Goal: Information Seeking & Learning: Learn about a topic

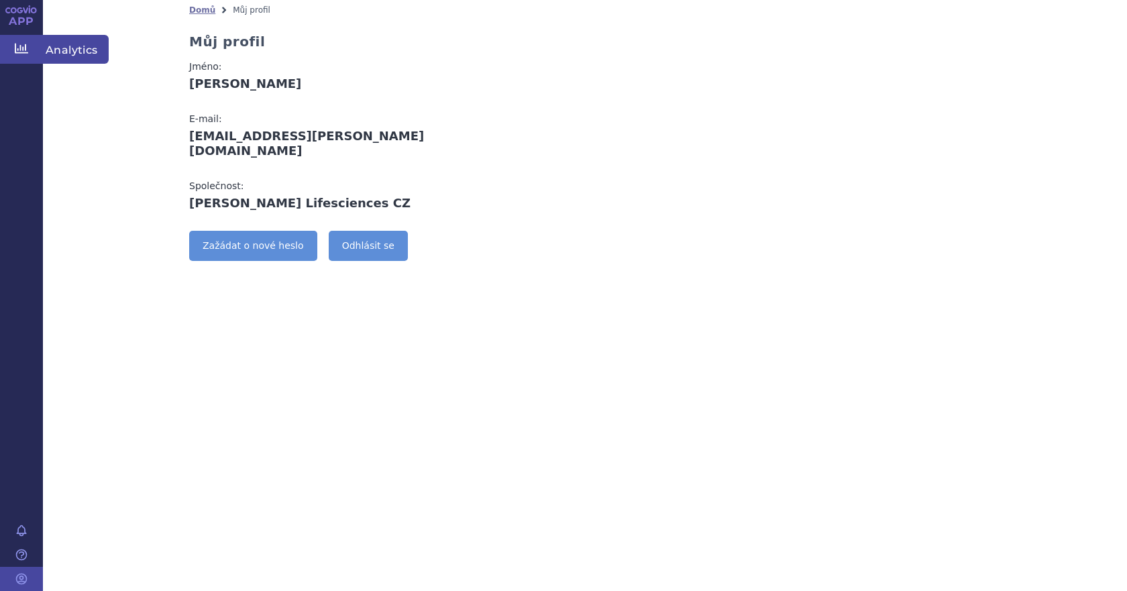
click at [15, 44] on icon at bounding box center [21, 49] width 13 height 10
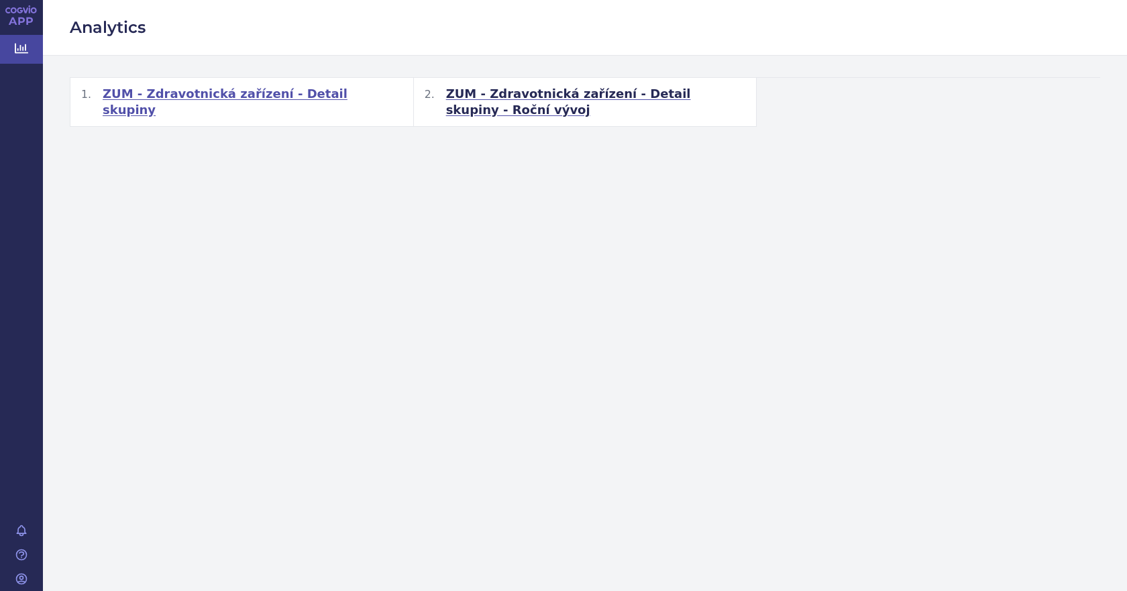
click at [286, 96] on span "ZUM - Zdravotnická zařízení - Detail skupiny" at bounding box center [253, 102] width 300 height 32
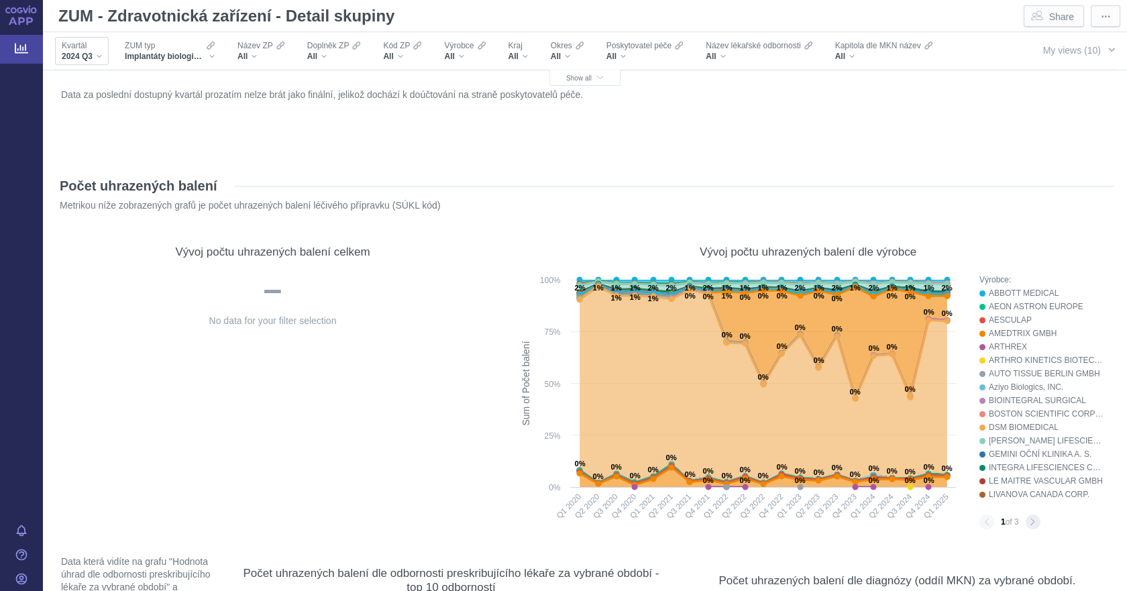
click at [96, 52] on div "2024 Q3" at bounding box center [82, 56] width 40 height 11
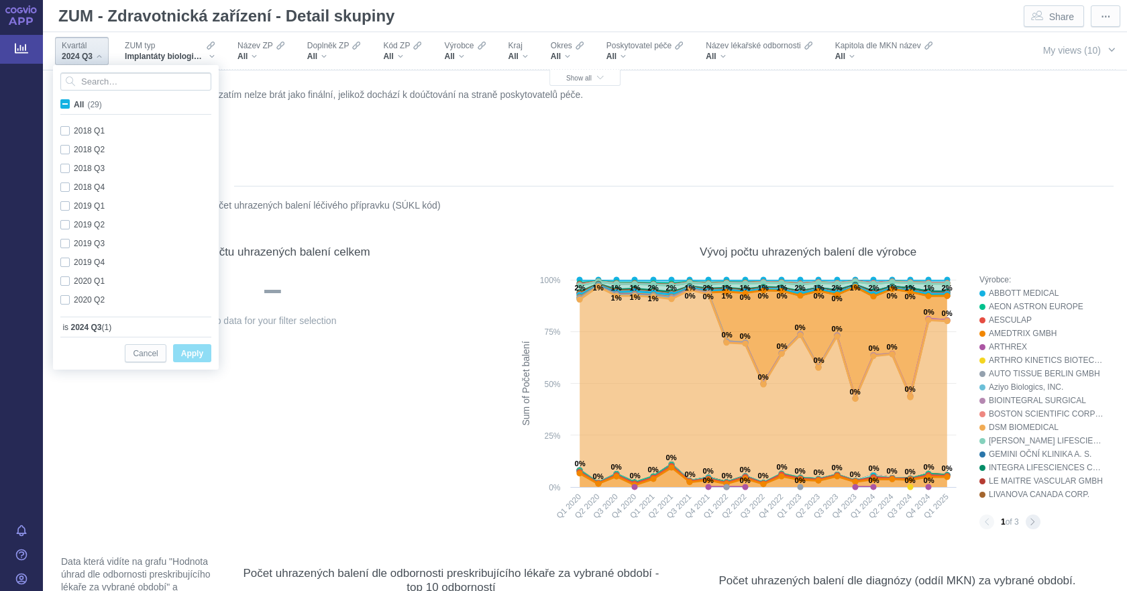
click at [97, 54] on div "2024 Q3" at bounding box center [82, 56] width 40 height 11
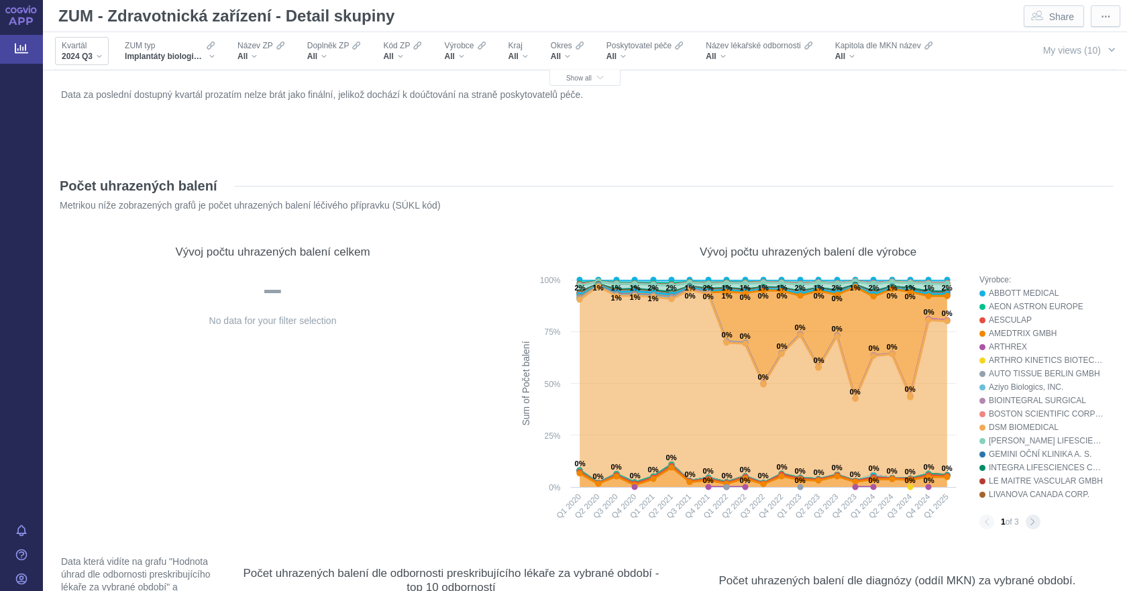
click at [97, 54] on div "2024 Q3" at bounding box center [82, 56] width 40 height 11
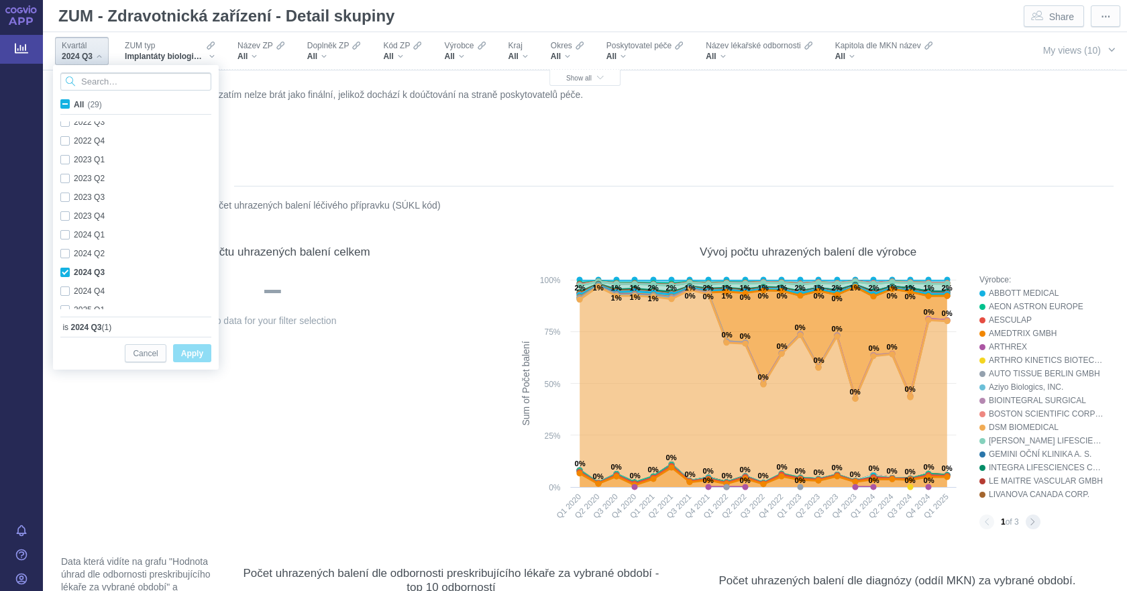
scroll to position [357, 0]
click at [59, 261] on div "2024 Q3 Only" at bounding box center [138, 262] width 168 height 19
checkbox input "false"
click at [62, 300] on div "2025 Q1 Only" at bounding box center [138, 299] width 168 height 19
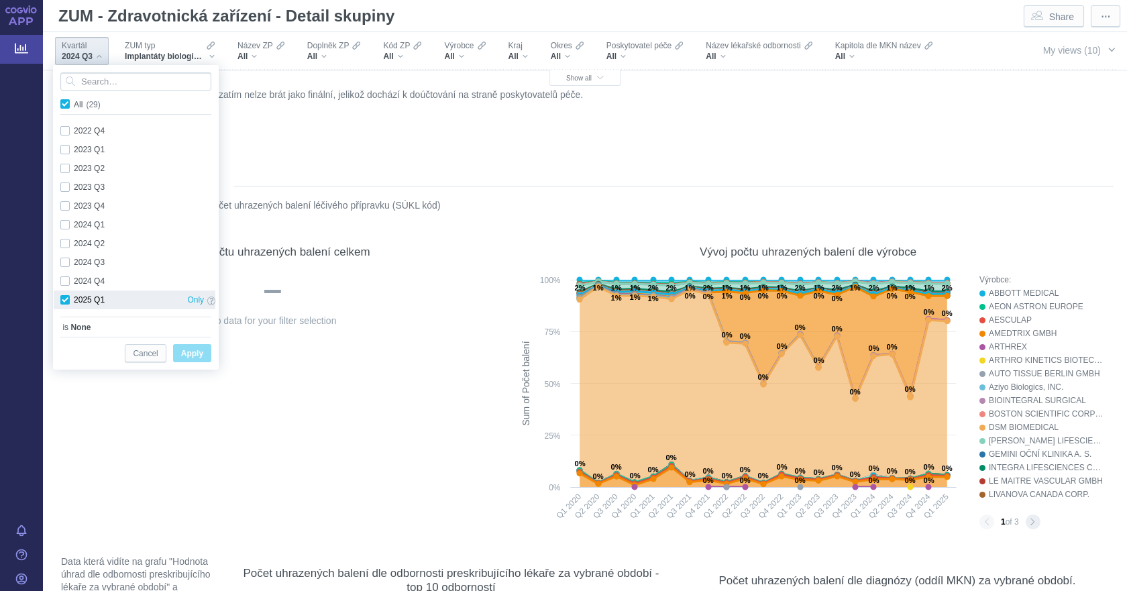
checkbox input "true"
click at [195, 357] on span "Apply" at bounding box center [192, 353] width 22 height 17
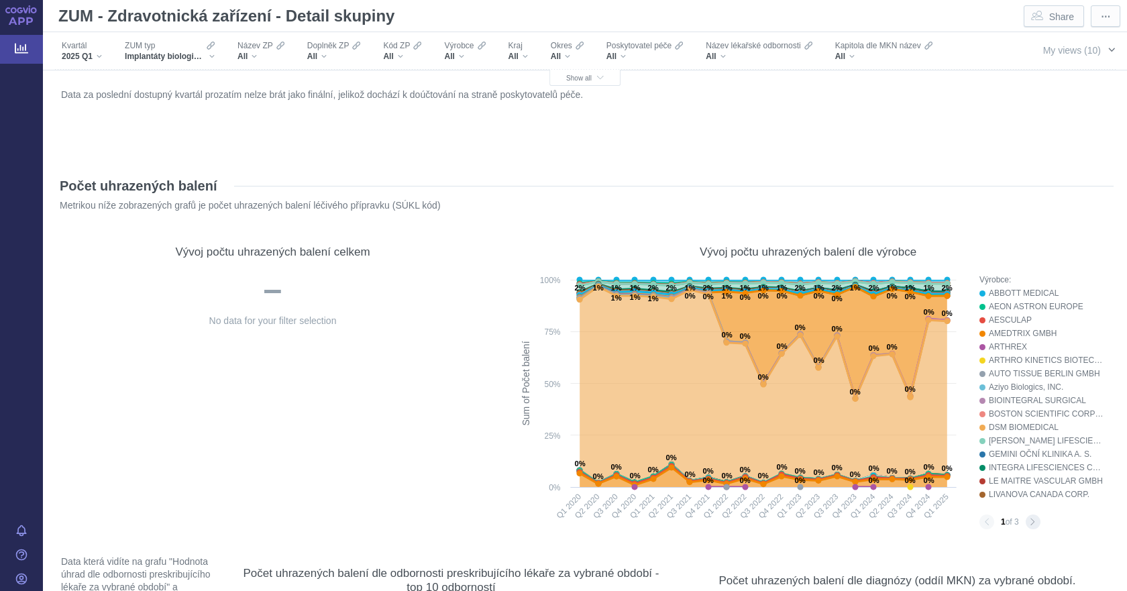
click at [1052, 46] on span "My views (10)" at bounding box center [1072, 50] width 58 height 11
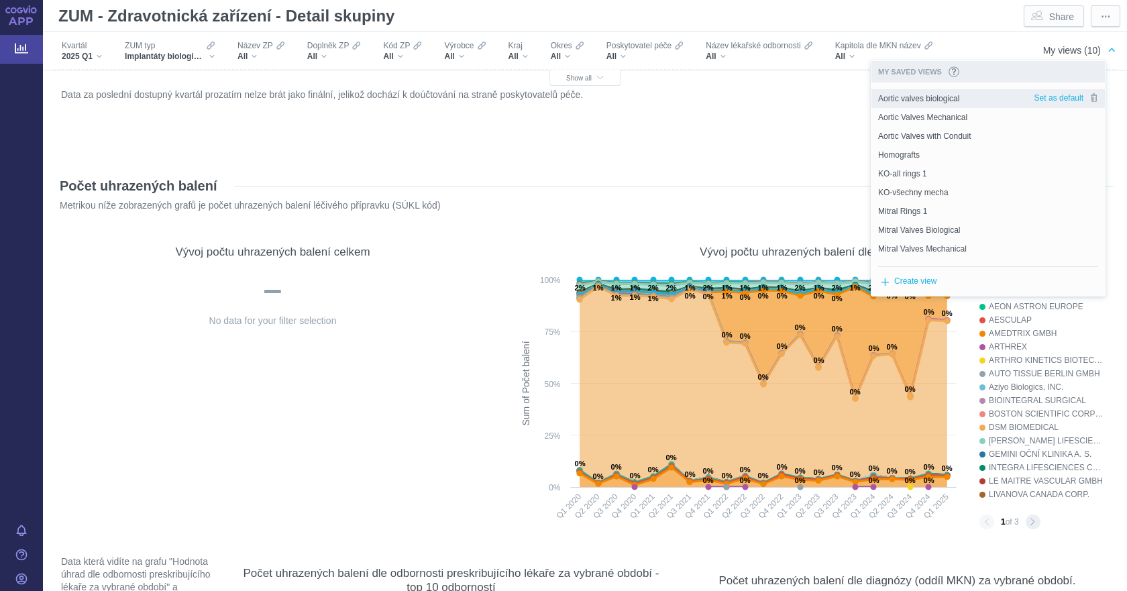
click at [943, 99] on span "Aortic valves biological" at bounding box center [918, 99] width 81 height 12
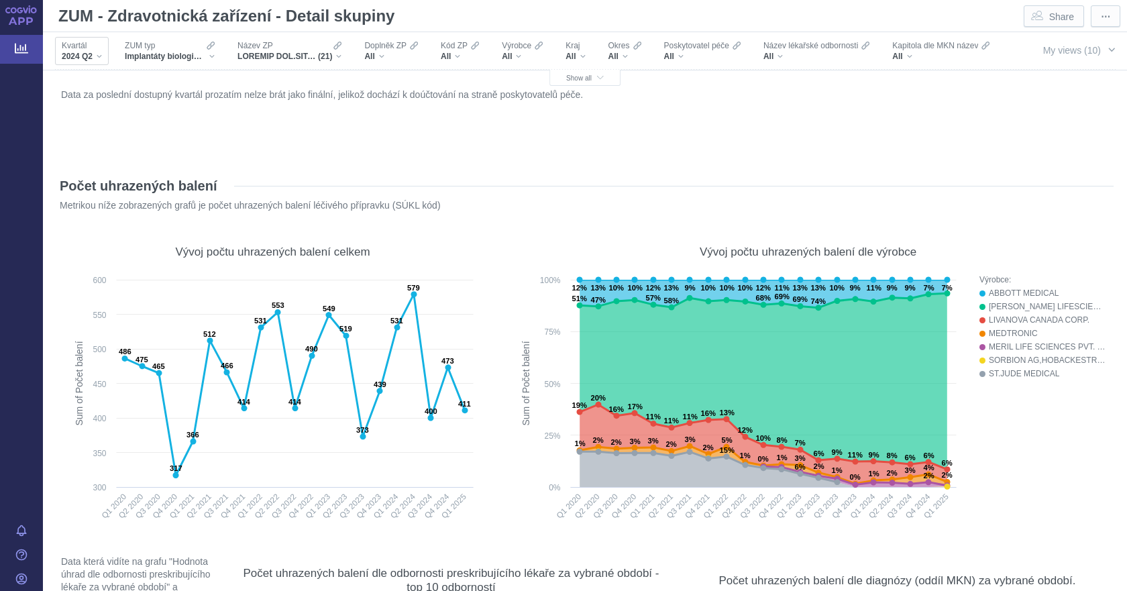
click at [93, 51] on div "2024 Q2" at bounding box center [82, 56] width 40 height 11
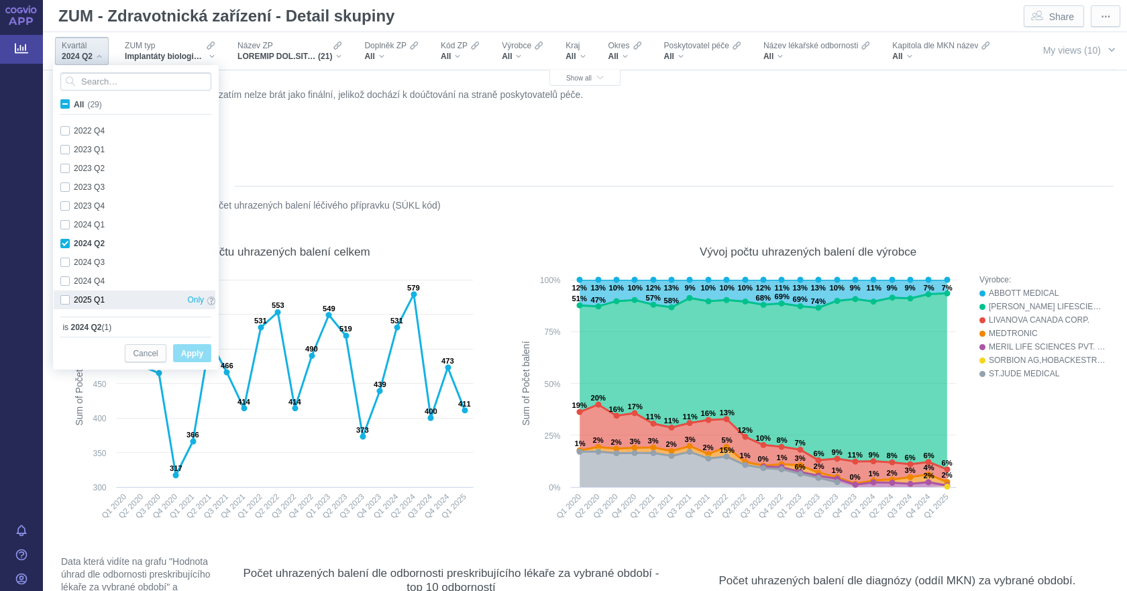
click at [64, 301] on div "2025 Q1 Only" at bounding box center [138, 299] width 168 height 19
checkbox input "true"
click at [66, 237] on div "2024 Q2 Only" at bounding box center [138, 243] width 168 height 19
checkbox input "false"
click at [185, 354] on span "Apply" at bounding box center [192, 353] width 22 height 17
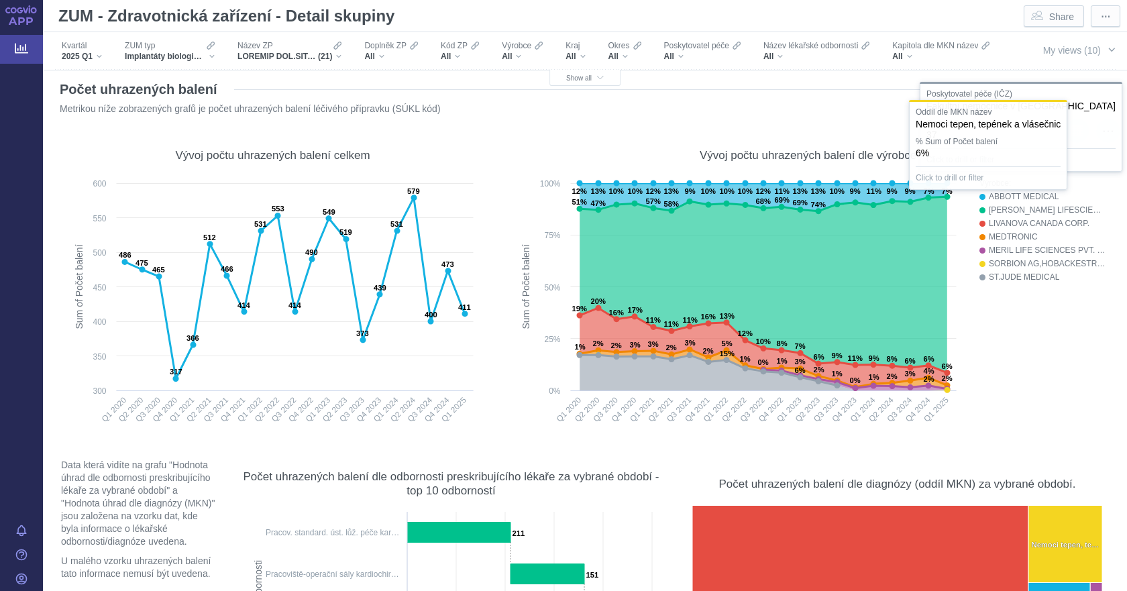
scroll to position [0, 0]
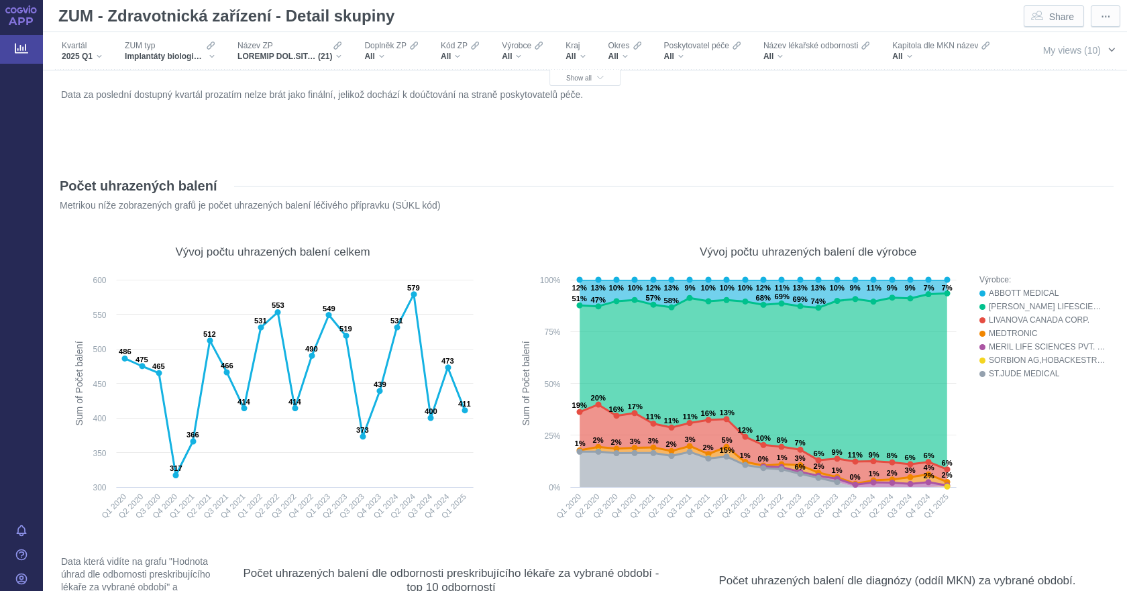
click at [1062, 50] on span "My views (10)" at bounding box center [1072, 50] width 58 height 11
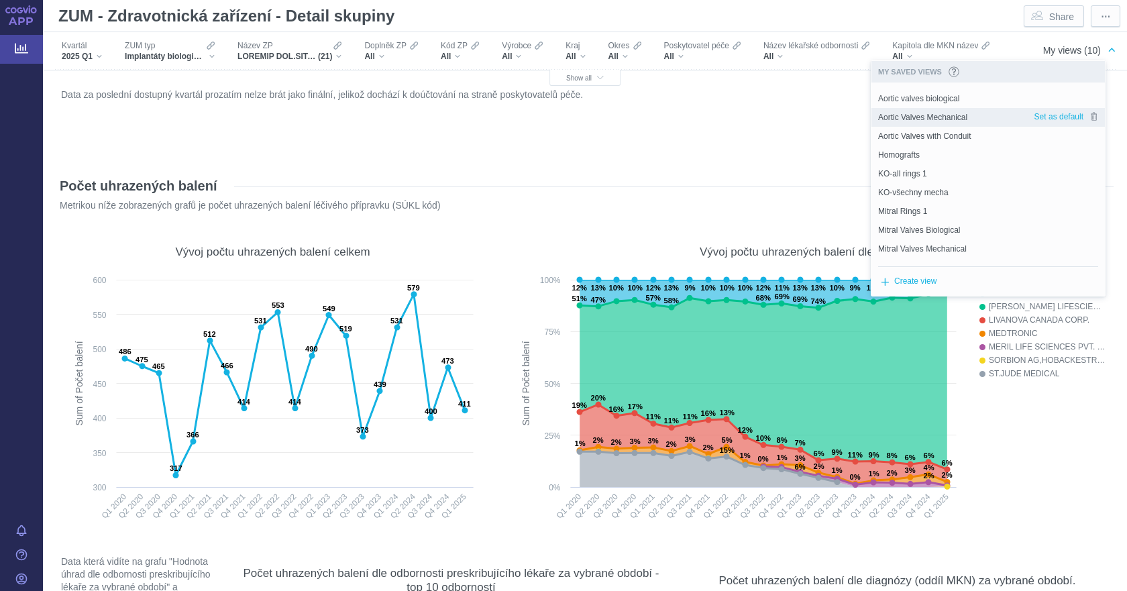
click at [957, 111] on span "Aortic Valves Mechanical" at bounding box center [922, 117] width 89 height 12
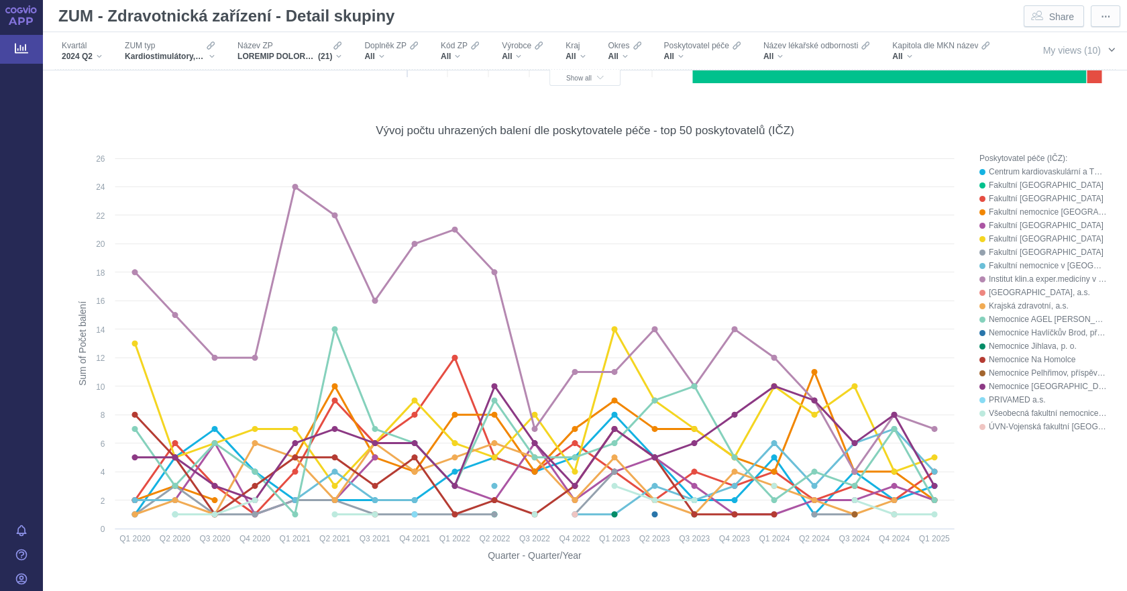
scroll to position [738, 0]
click at [1064, 46] on span "My views (10)" at bounding box center [1072, 50] width 58 height 11
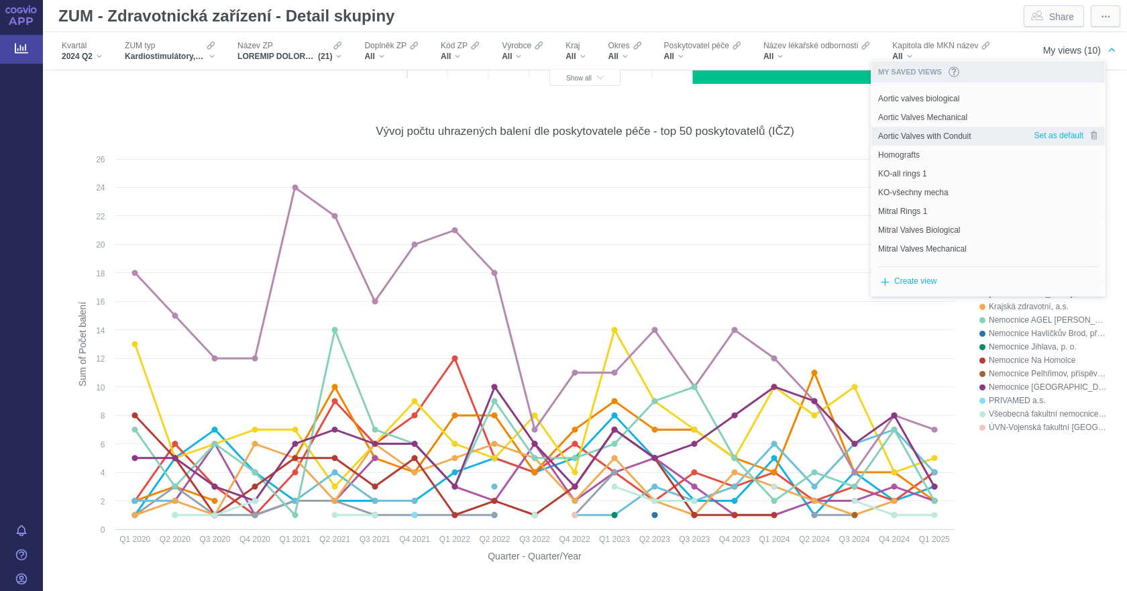
click at [955, 135] on span "Aortic Valves with Conduit" at bounding box center [924, 136] width 93 height 12
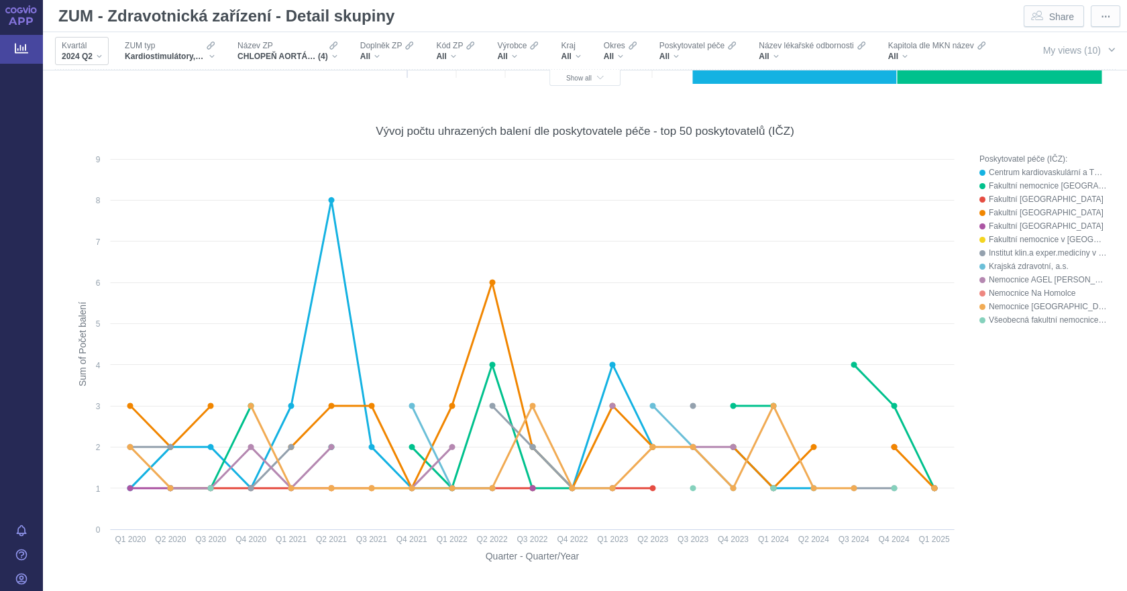
click at [91, 52] on span "2024 Q2" at bounding box center [77, 56] width 31 height 11
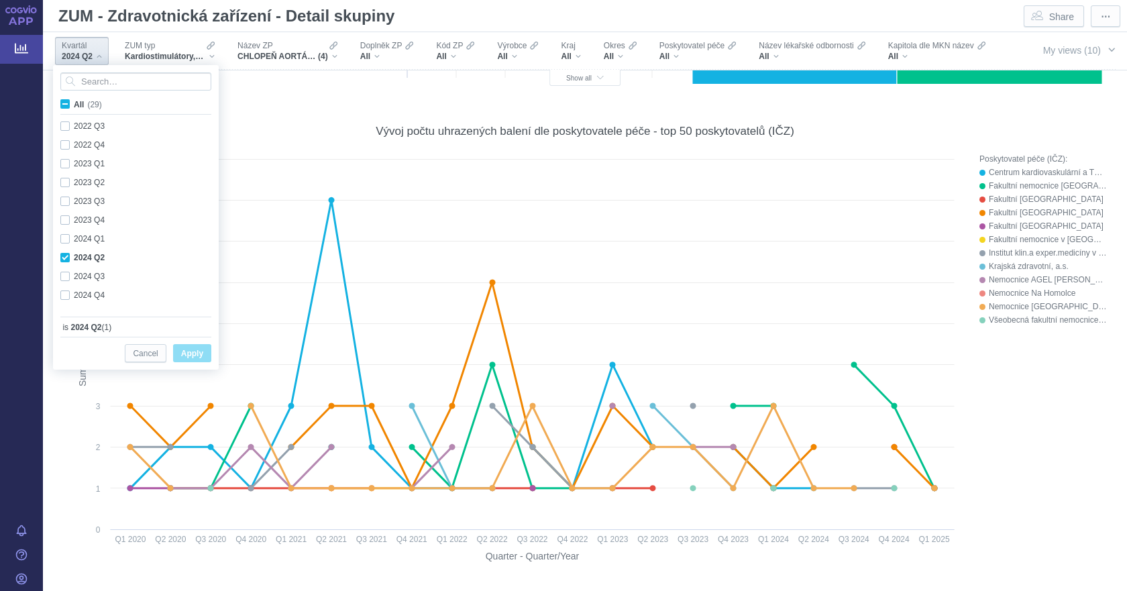
scroll to position [357, 0]
click at [67, 296] on div "2025 Q1 Only" at bounding box center [138, 299] width 168 height 19
checkbox input "true"
click at [68, 245] on div "2024 Q2 Only" at bounding box center [138, 243] width 168 height 19
checkbox input "false"
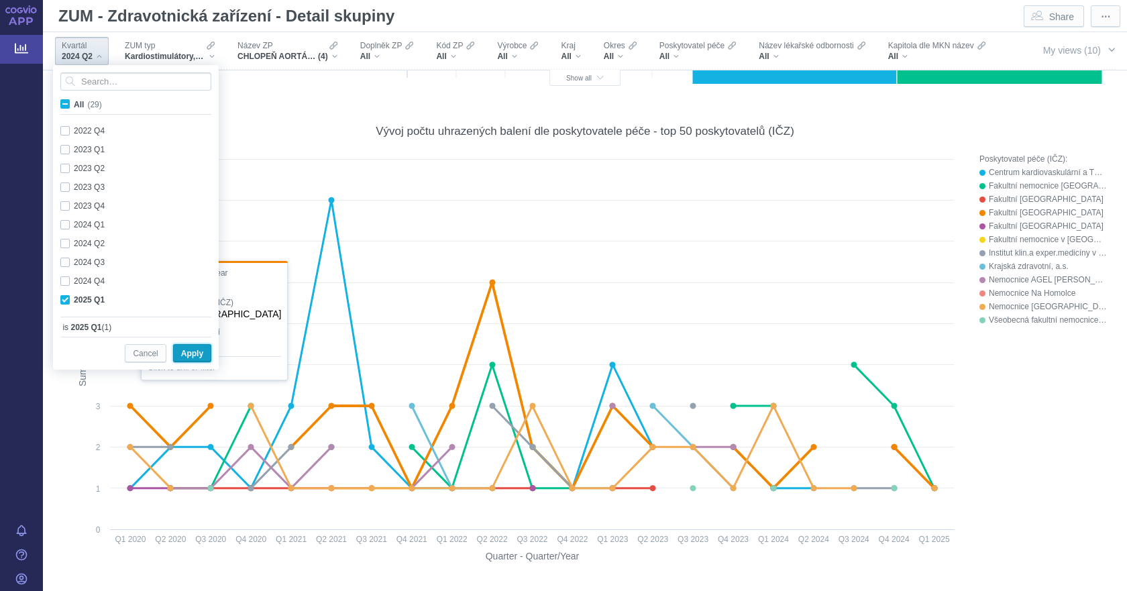
click at [189, 355] on span "Apply" at bounding box center [192, 353] width 22 height 17
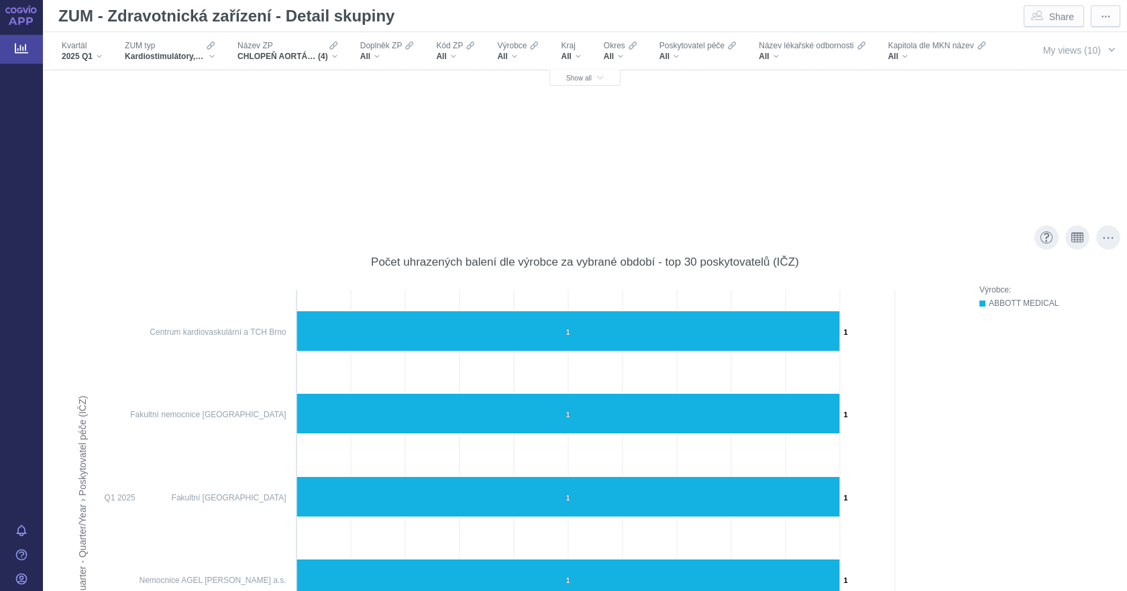
scroll to position [2683, 0]
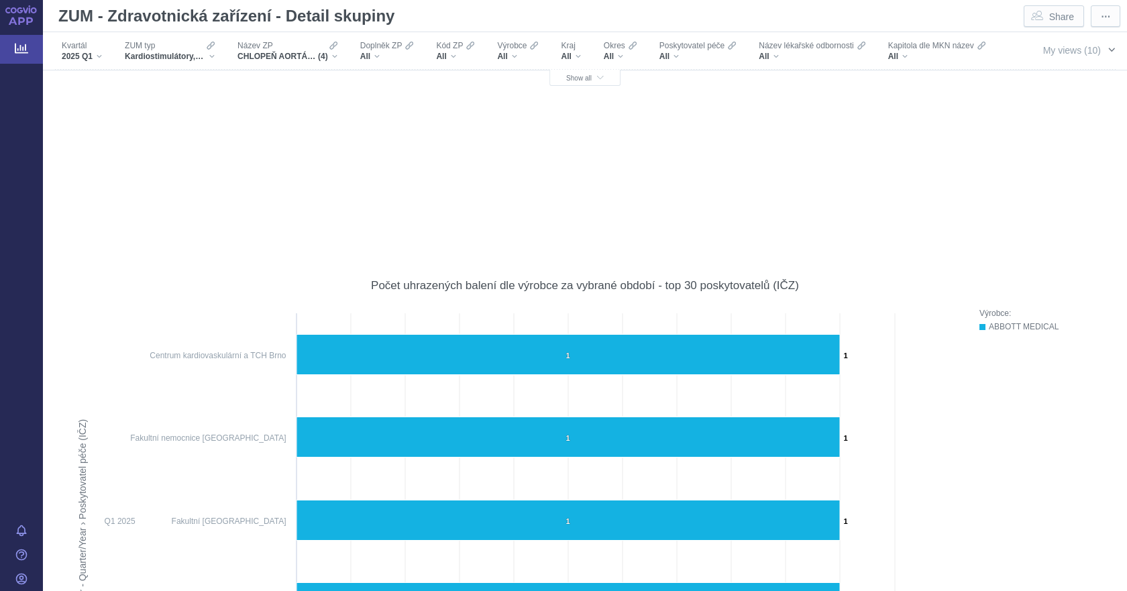
click at [1058, 54] on span "My views (10)" at bounding box center [1072, 50] width 58 height 11
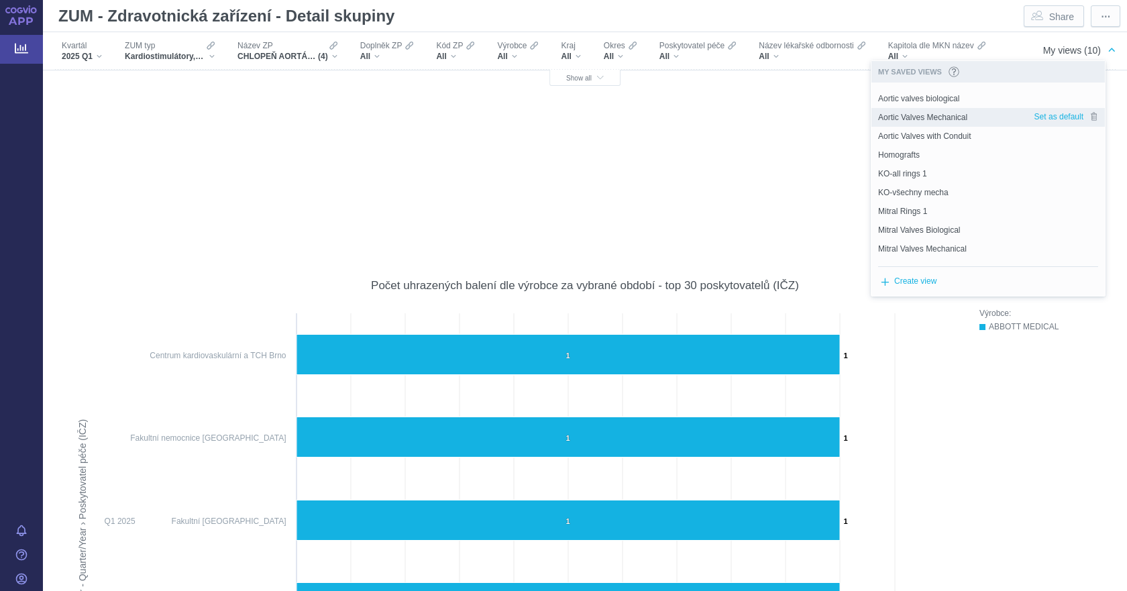
click at [967, 115] on span "Aortic Valves Mechanical" at bounding box center [922, 117] width 89 height 12
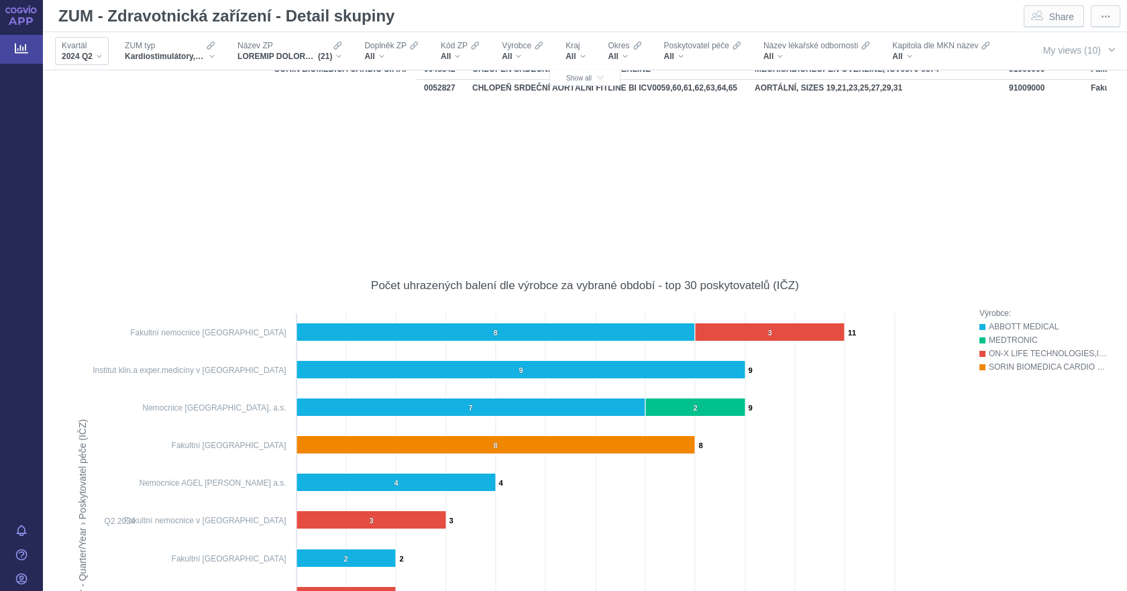
click at [97, 53] on div "2024 Q2" at bounding box center [82, 56] width 40 height 11
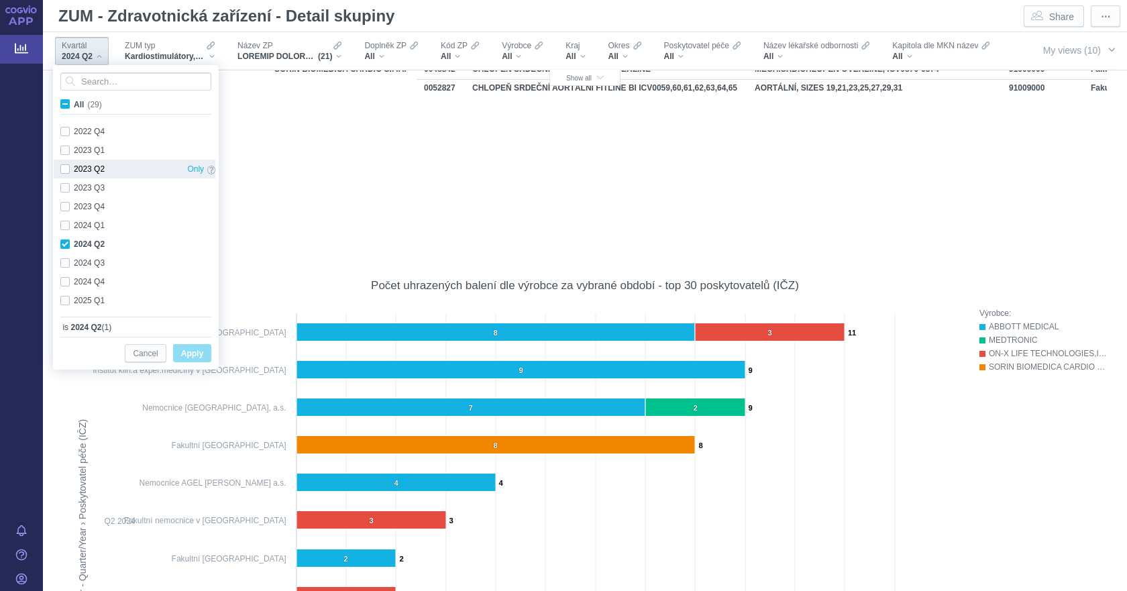
scroll to position [357, 0]
click at [62, 300] on div "2025 Q1 Only" at bounding box center [138, 299] width 168 height 19
checkbox input "true"
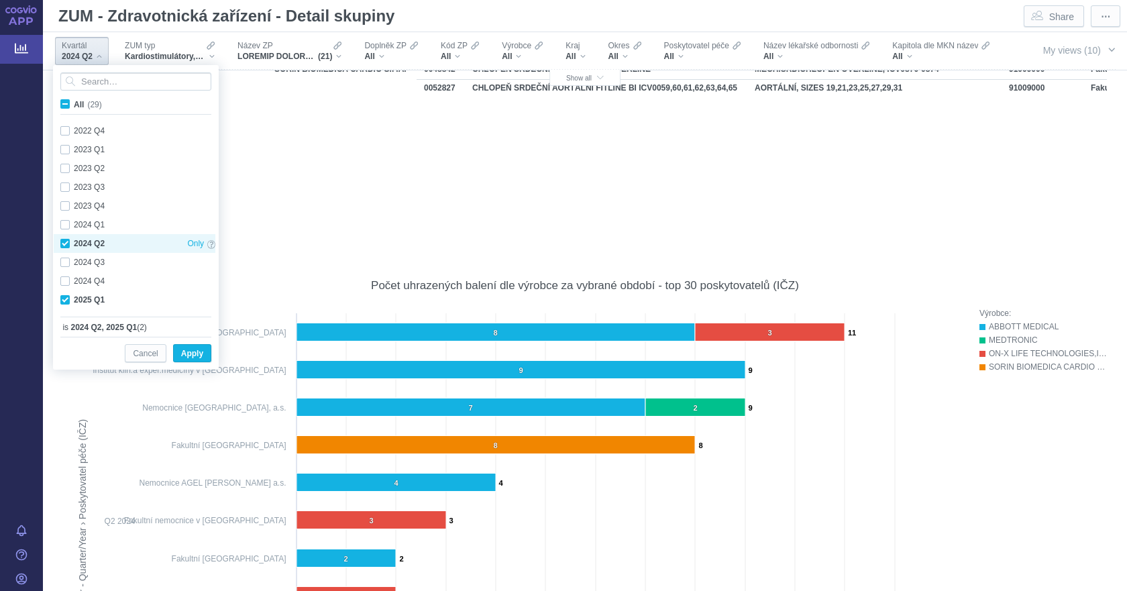
click at [62, 241] on div "2024 Q2 Only" at bounding box center [138, 243] width 168 height 19
checkbox input "false"
click at [199, 355] on span "Apply" at bounding box center [192, 353] width 22 height 17
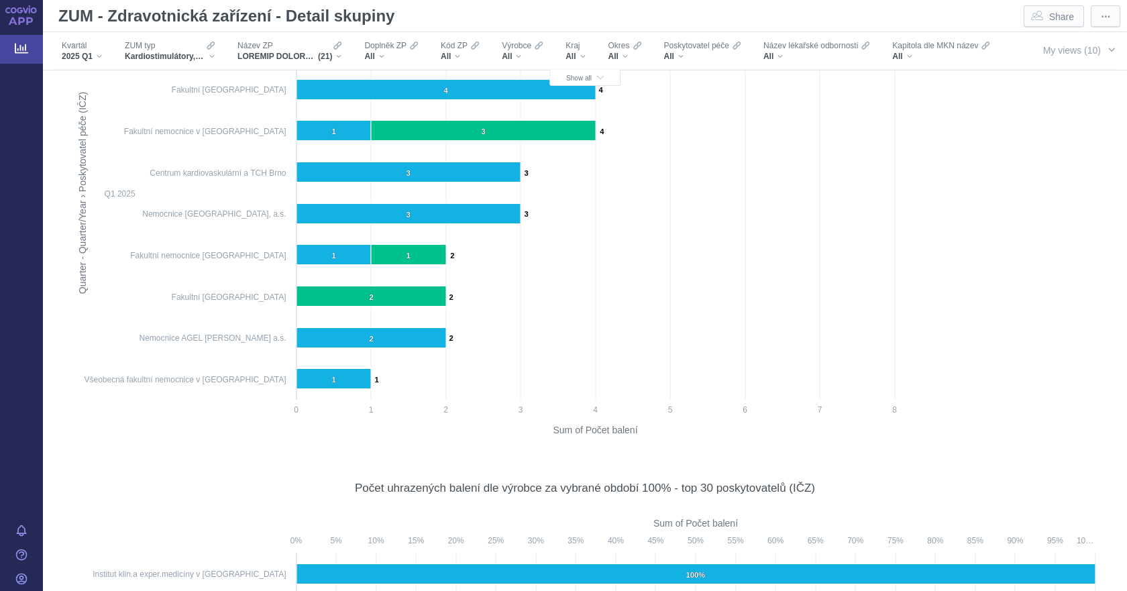
scroll to position [2963, 0]
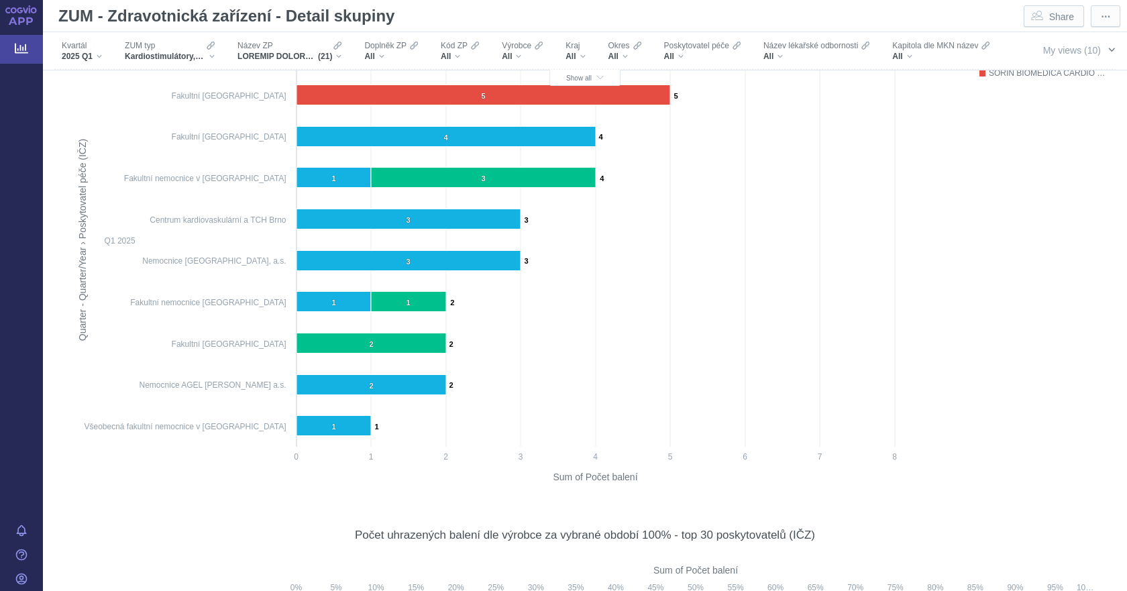
click at [1067, 53] on span "My views (10)" at bounding box center [1072, 50] width 58 height 11
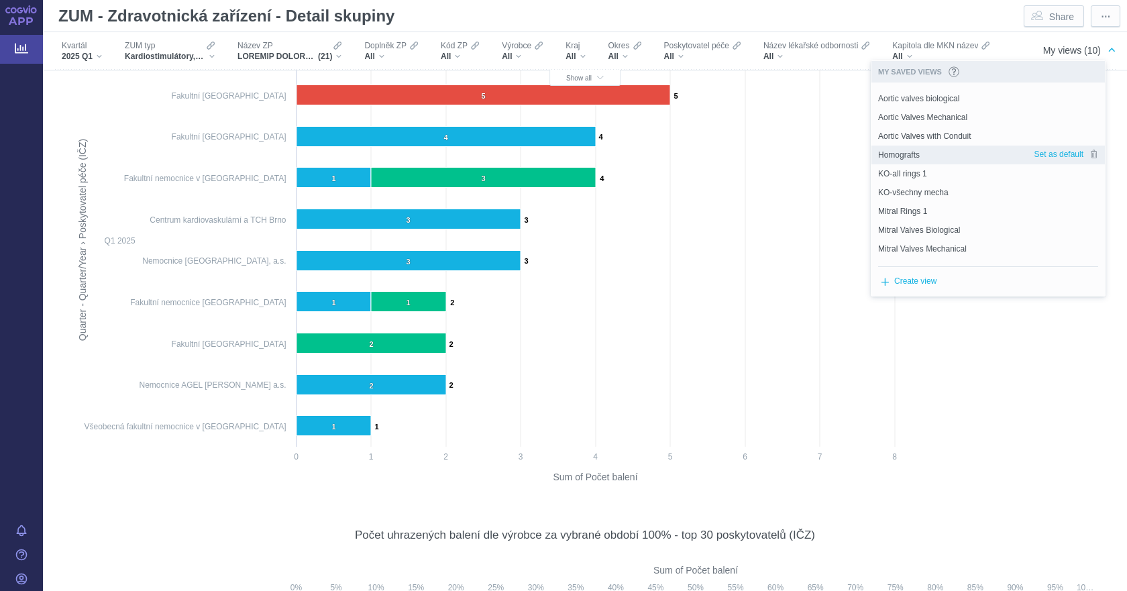
click at [950, 158] on div "Homografts" at bounding box center [952, 155] width 162 height 19
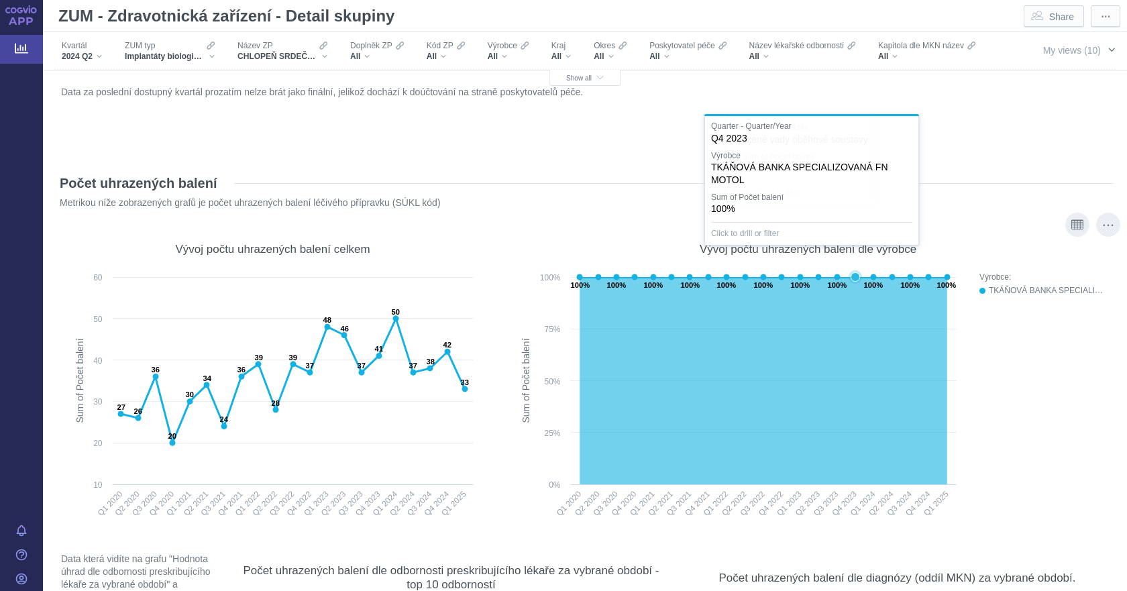
scroll to position [0, 0]
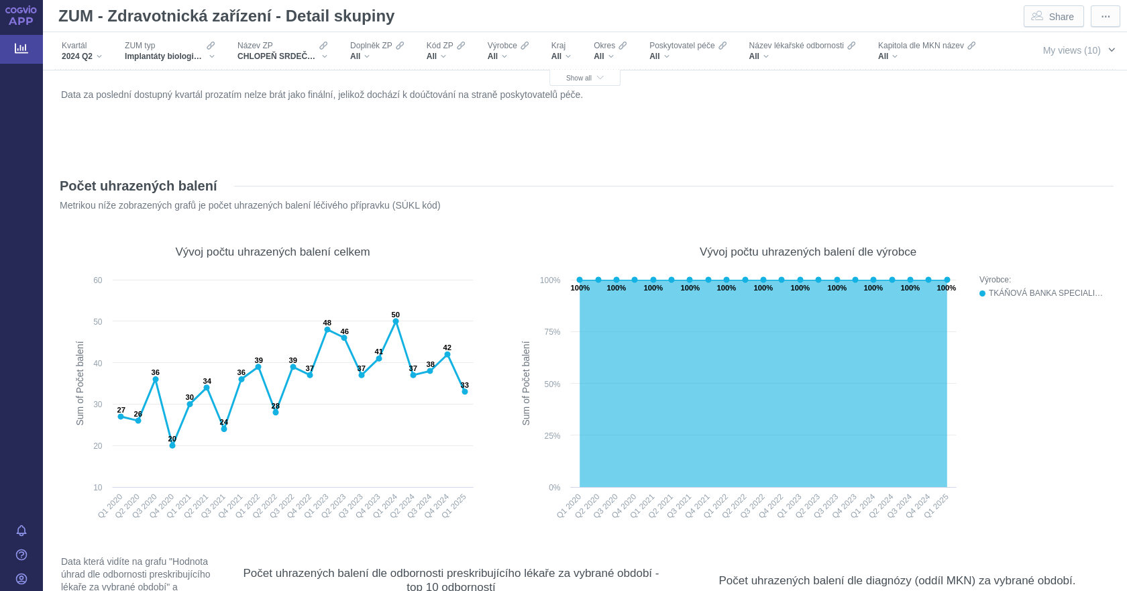
click at [1093, 50] on button "My views (10)" at bounding box center [1078, 49] width 97 height 25
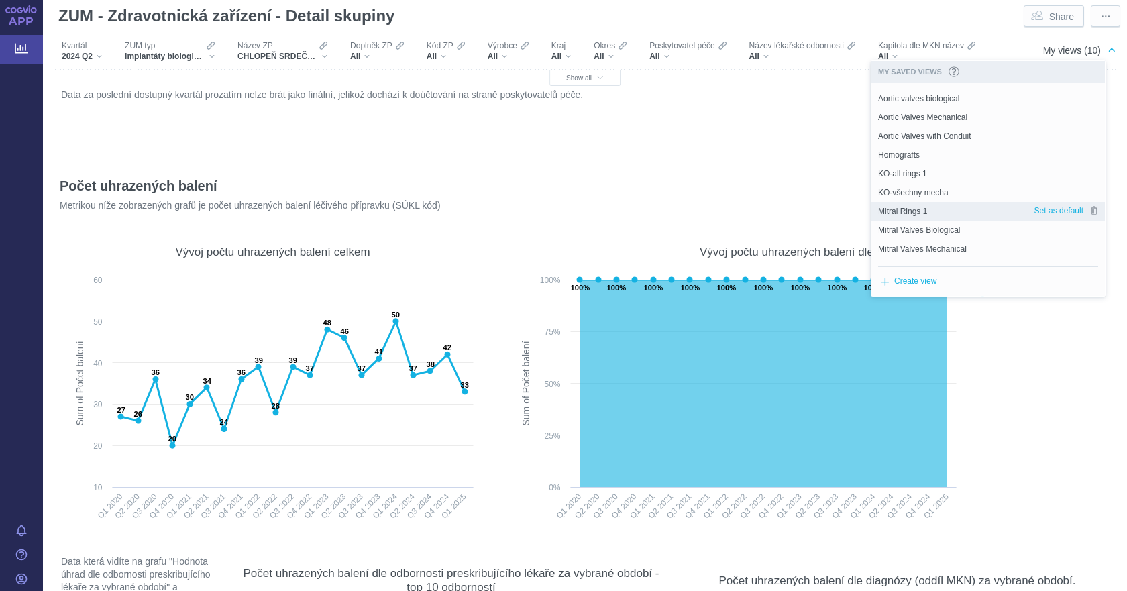
click at [939, 211] on div "Mitral Rings 1" at bounding box center [952, 211] width 162 height 19
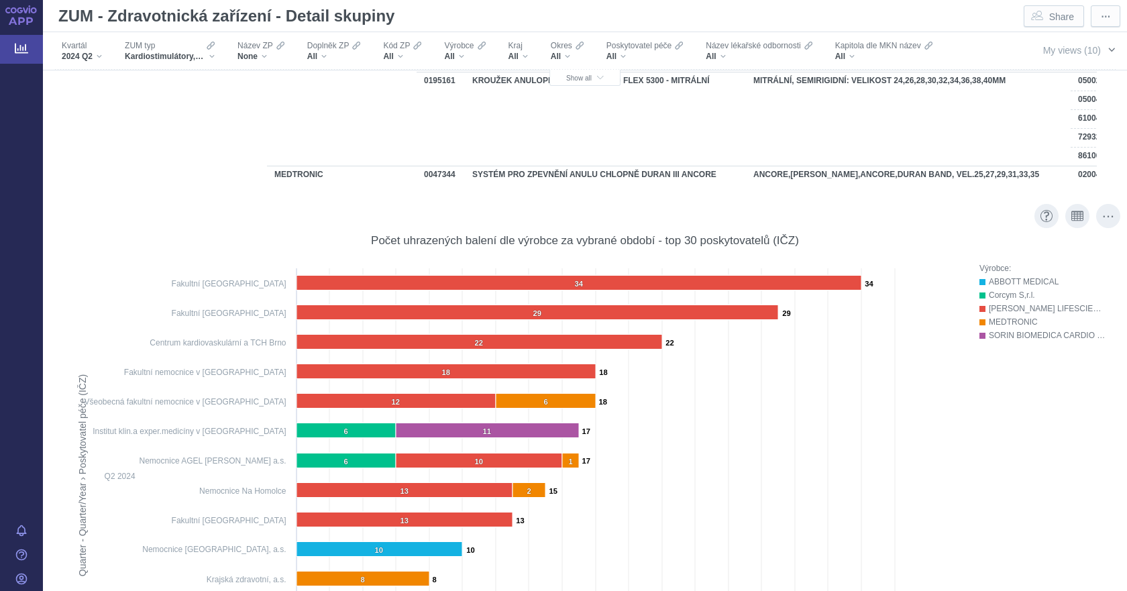
scroll to position [2750, 0]
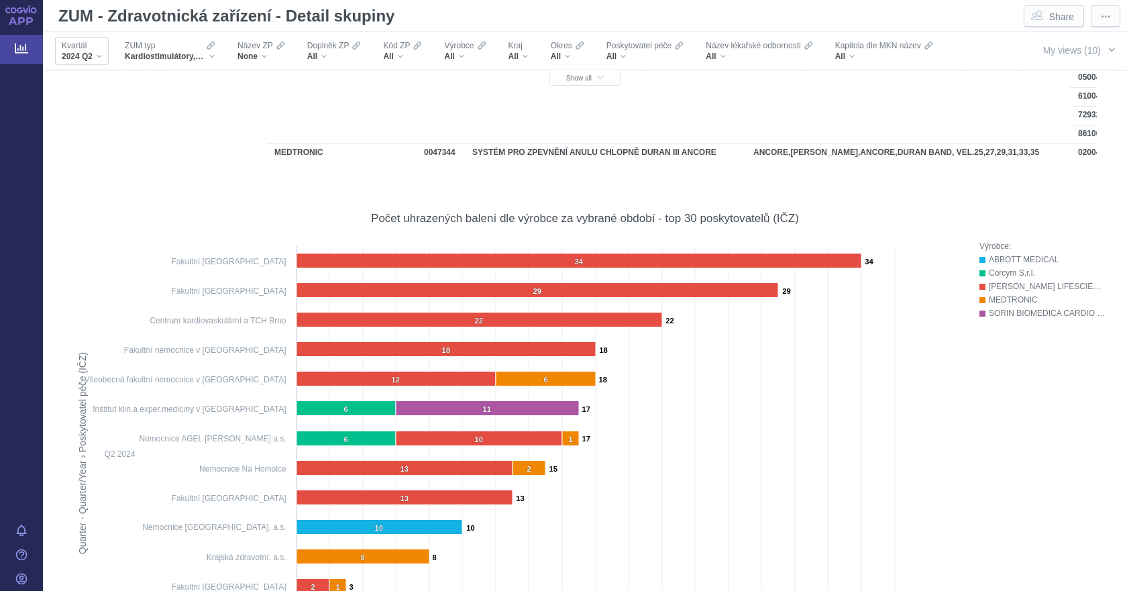
click at [95, 54] on div "2024 Q2" at bounding box center [82, 56] width 40 height 11
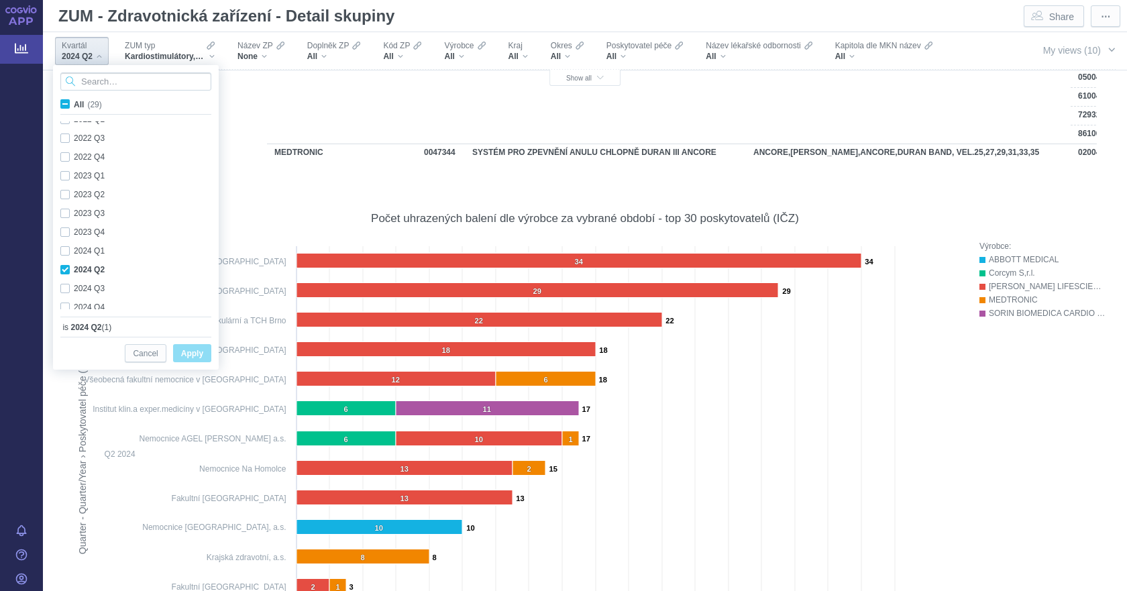
scroll to position [357, 0]
click at [63, 302] on div "2025 Q1 Only" at bounding box center [138, 299] width 168 height 19
checkbox input "true"
click at [66, 244] on div "2024 Q2 Only" at bounding box center [138, 243] width 168 height 19
checkbox input "false"
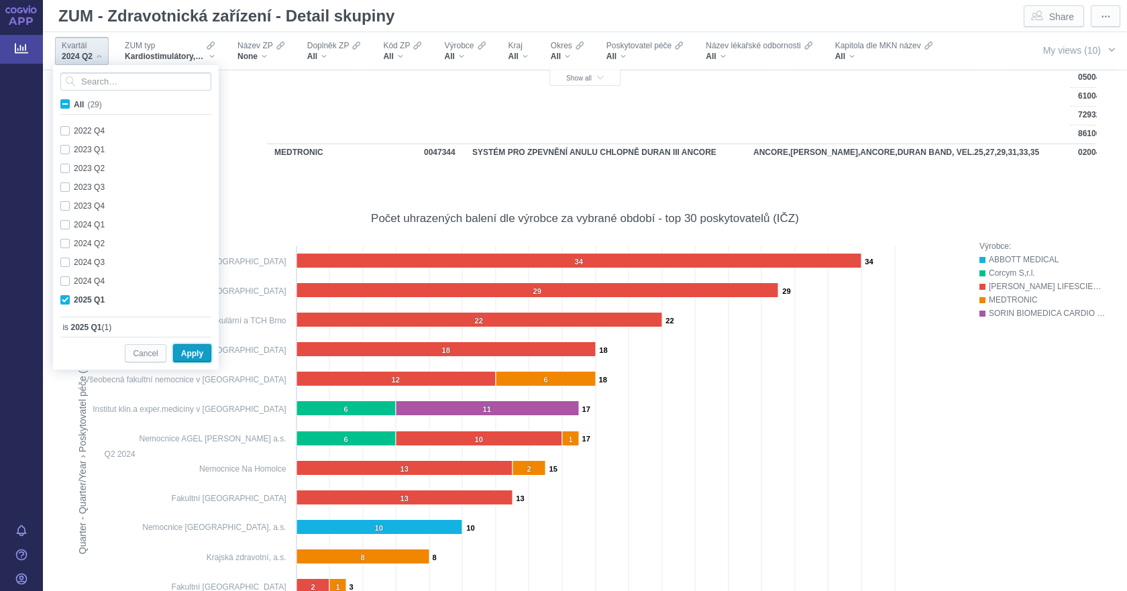
click at [194, 361] on span "Apply" at bounding box center [192, 353] width 22 height 17
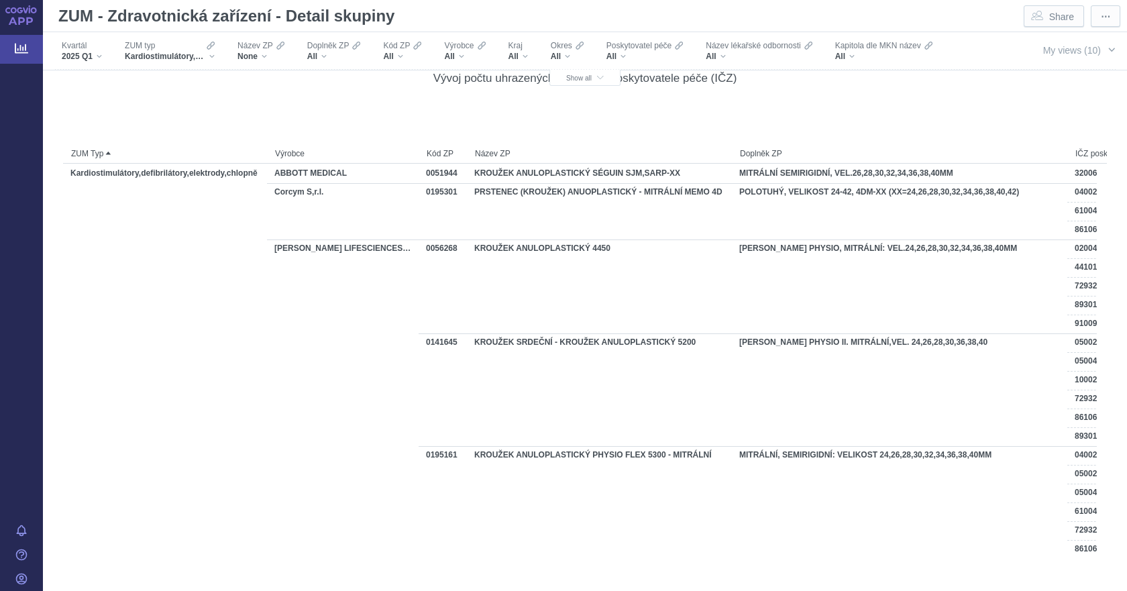
scroll to position [2348, 0]
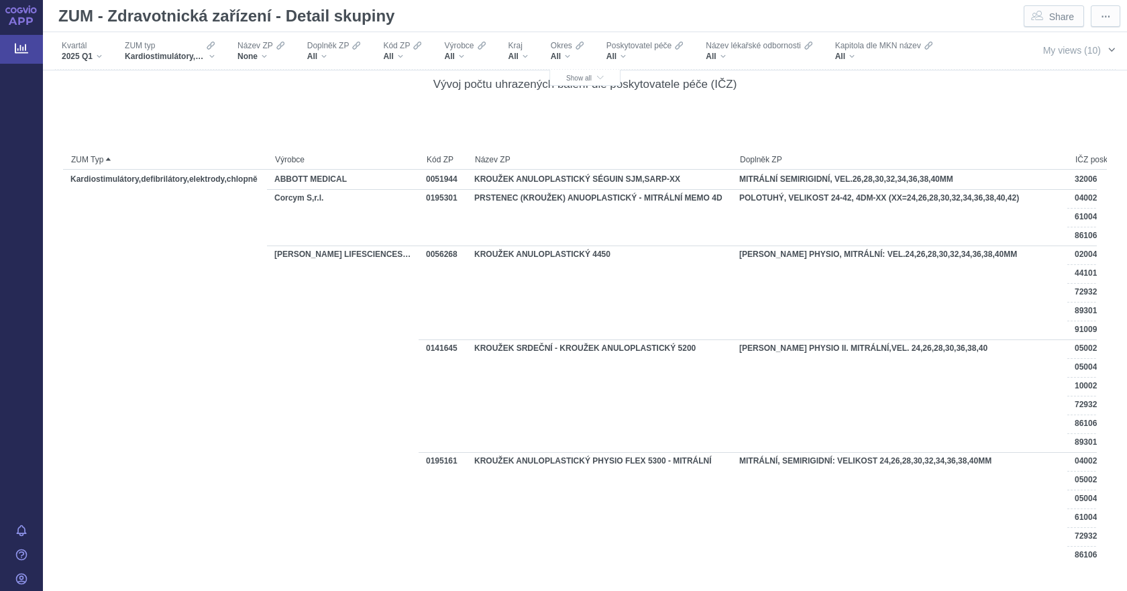
click at [1061, 56] on span "My views (10)" at bounding box center [1072, 50] width 58 height 15
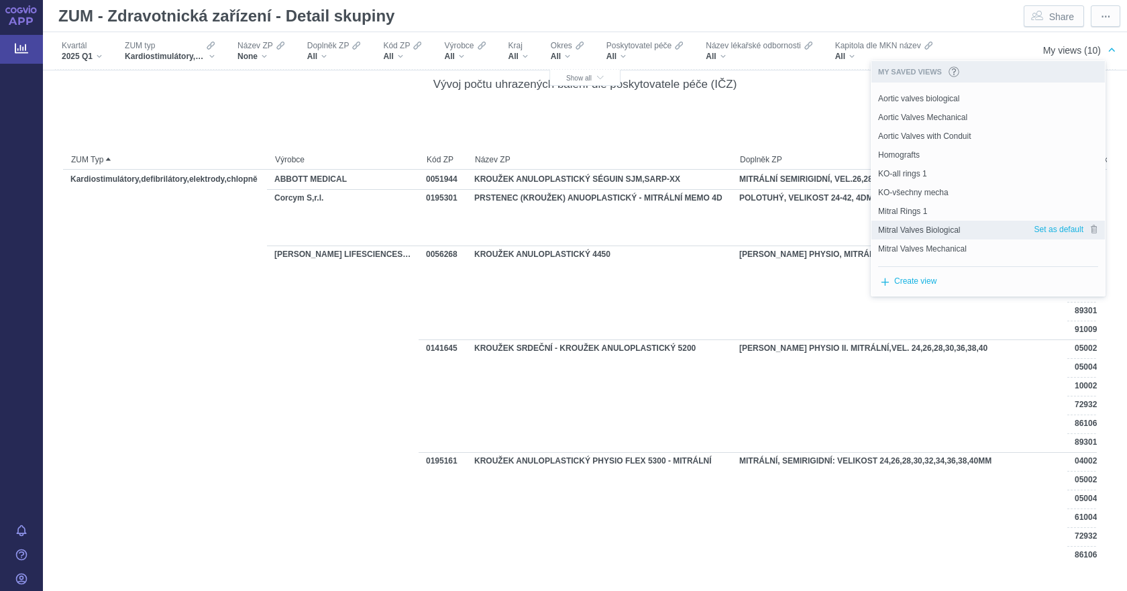
click at [932, 227] on span "Mitral Valves Biological" at bounding box center [919, 230] width 82 height 12
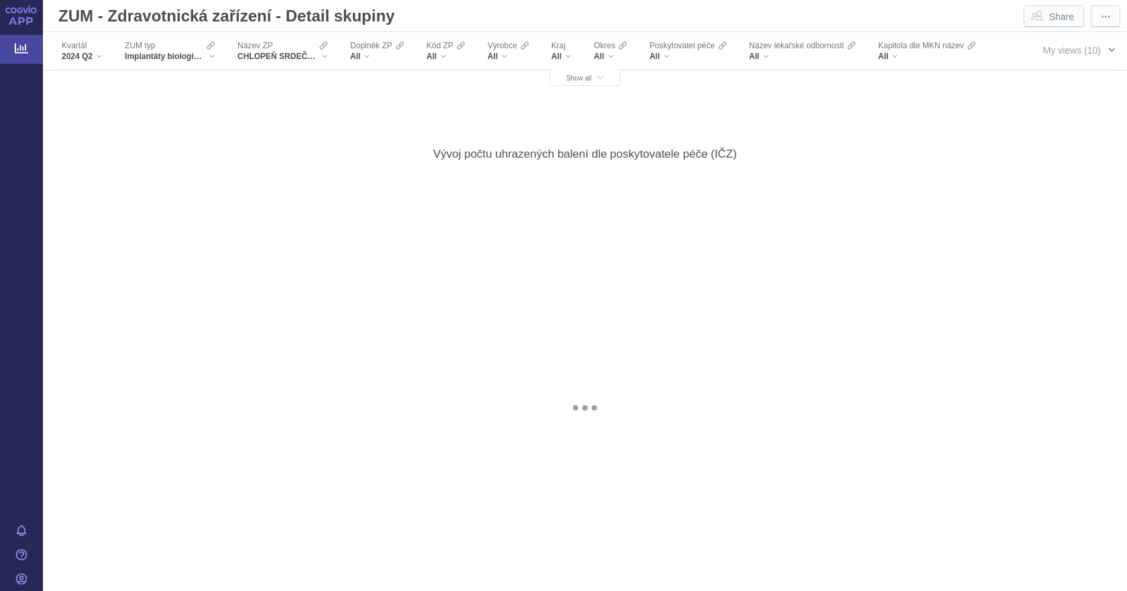
scroll to position [2079, 0]
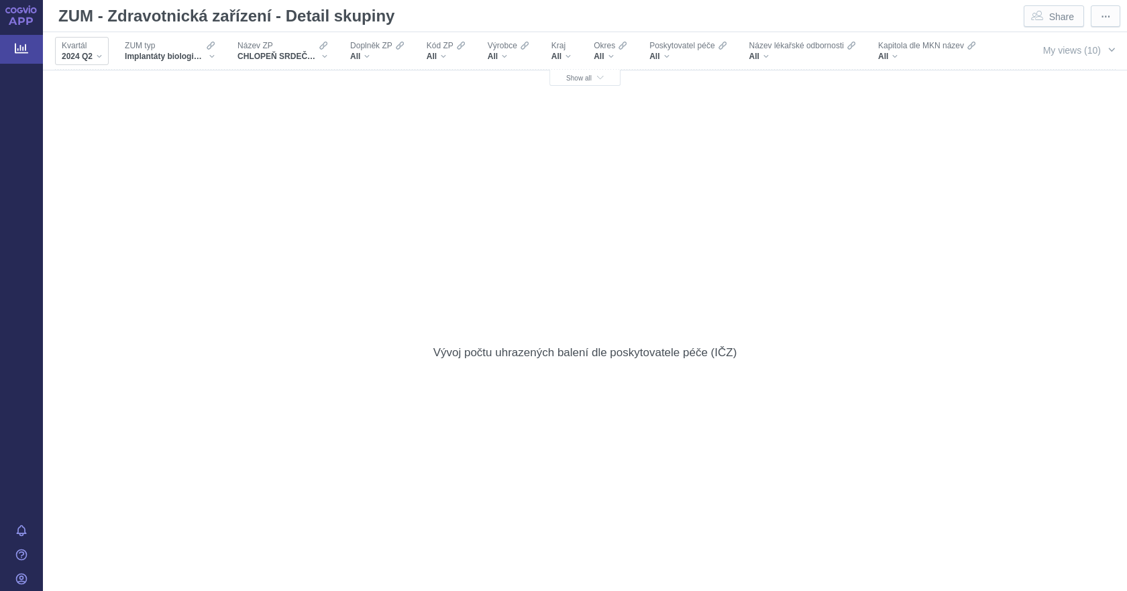
click at [95, 51] on div "2024 Q2" at bounding box center [82, 56] width 40 height 11
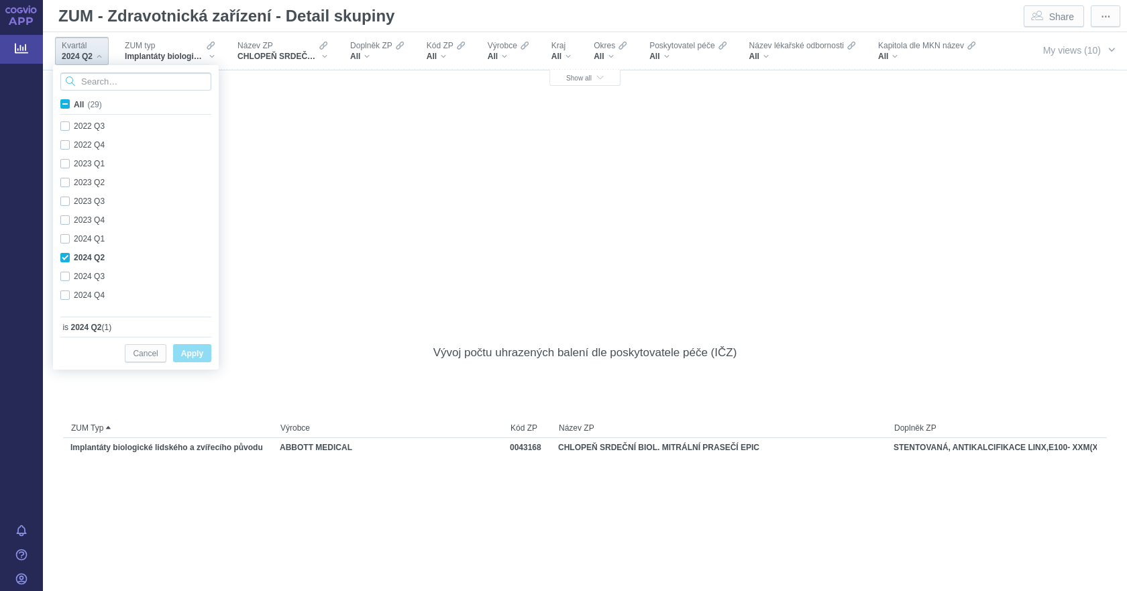
scroll to position [357, 0]
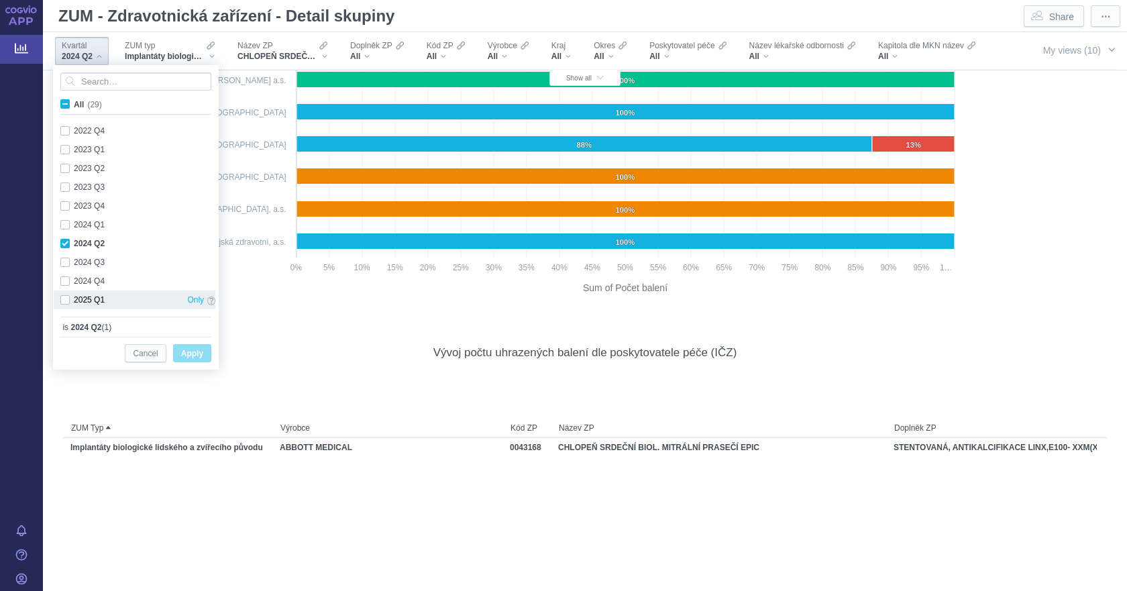
click at [62, 298] on div "2025 Q1 Only" at bounding box center [138, 299] width 168 height 19
checkbox input "true"
click at [62, 241] on div "2024 Q2 Only" at bounding box center [138, 243] width 168 height 19
checkbox input "false"
click at [204, 349] on button "Apply" at bounding box center [192, 353] width 38 height 18
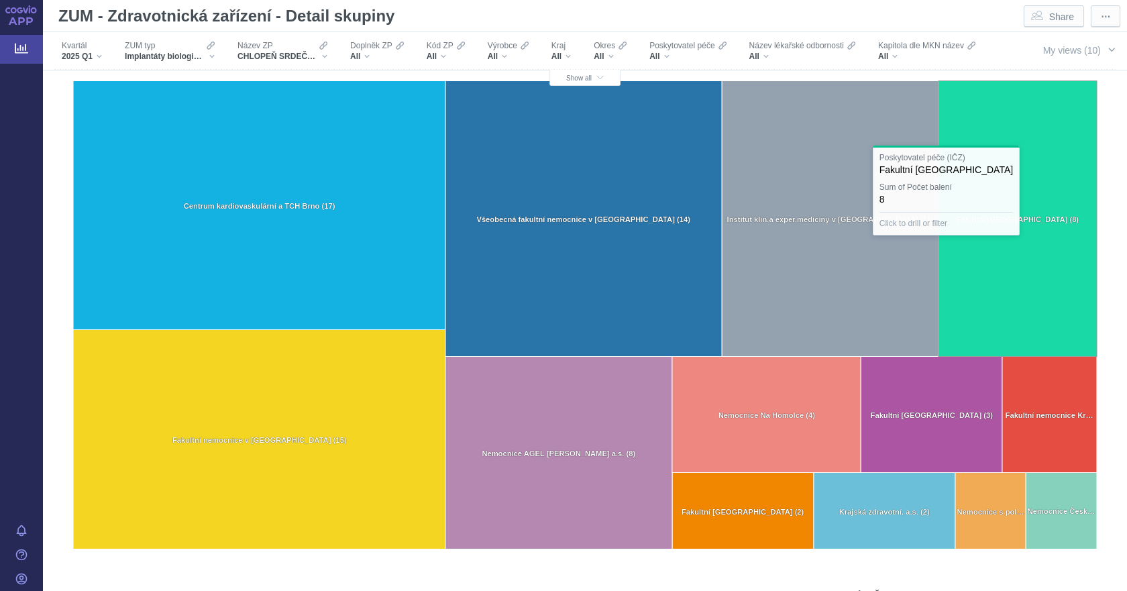
scroll to position [1073, 0]
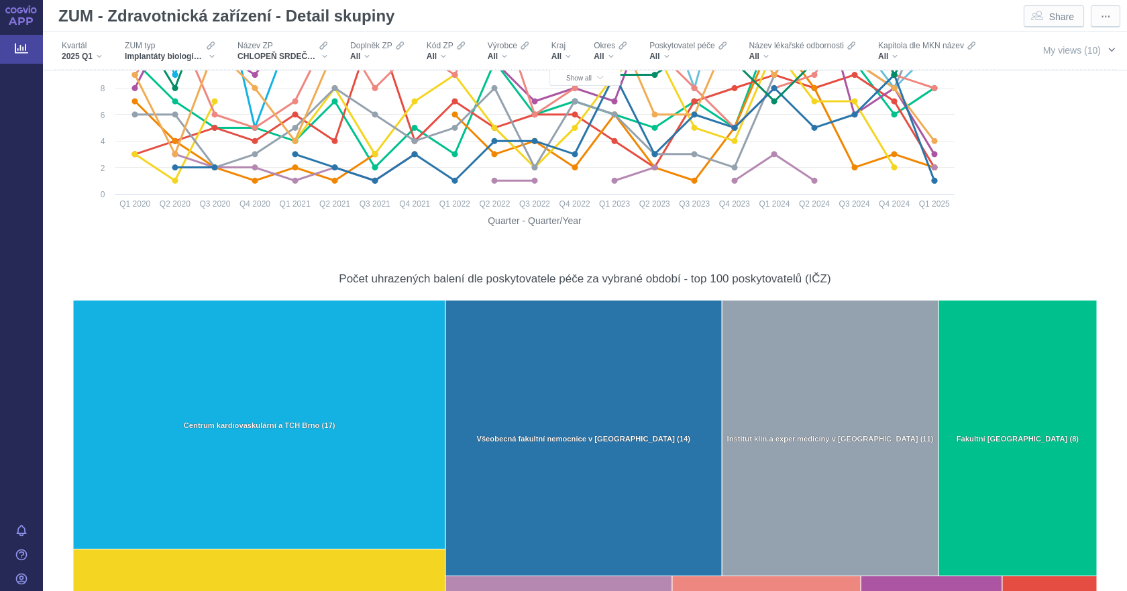
click at [1071, 53] on span "My views (10)" at bounding box center [1072, 50] width 58 height 11
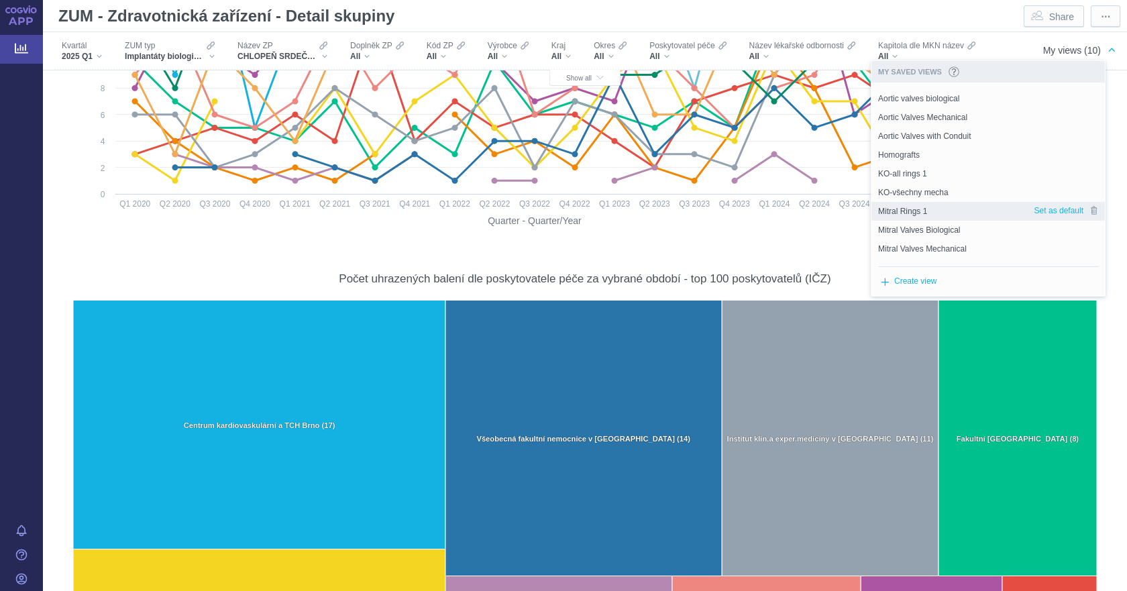
click at [936, 209] on div "Mitral Rings 1" at bounding box center [952, 211] width 162 height 19
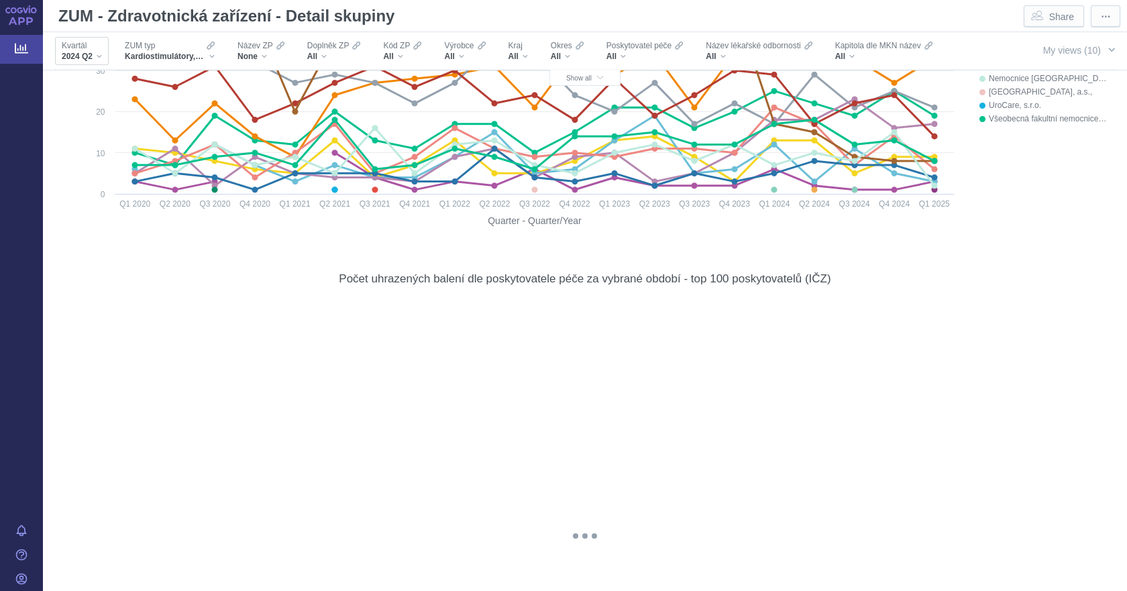
click at [97, 55] on div "2024 Q2" at bounding box center [82, 56] width 40 height 11
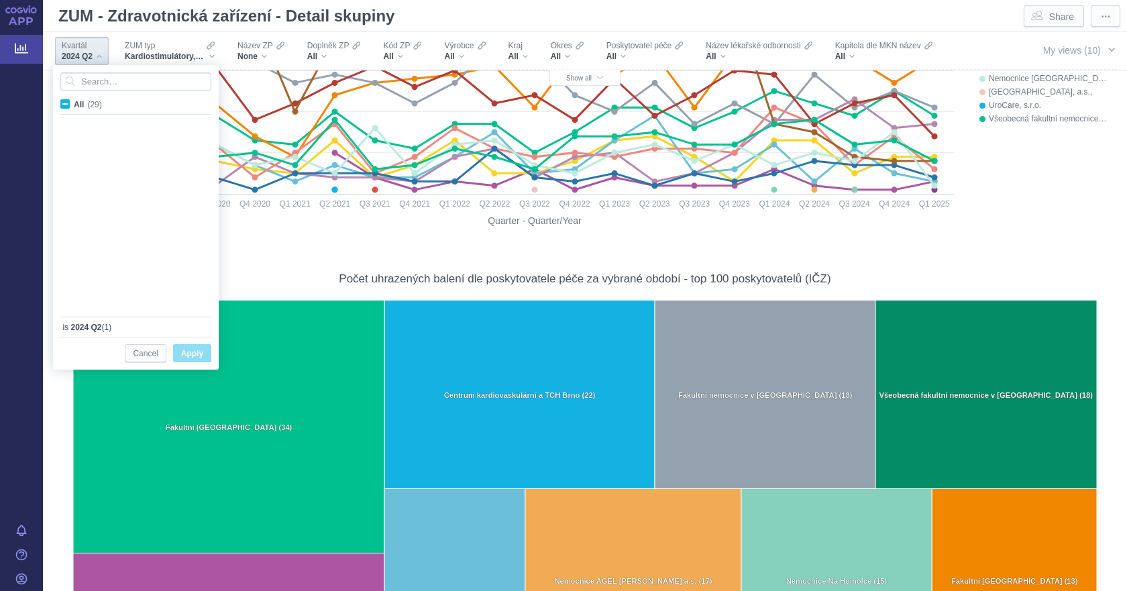
scroll to position [357, 0]
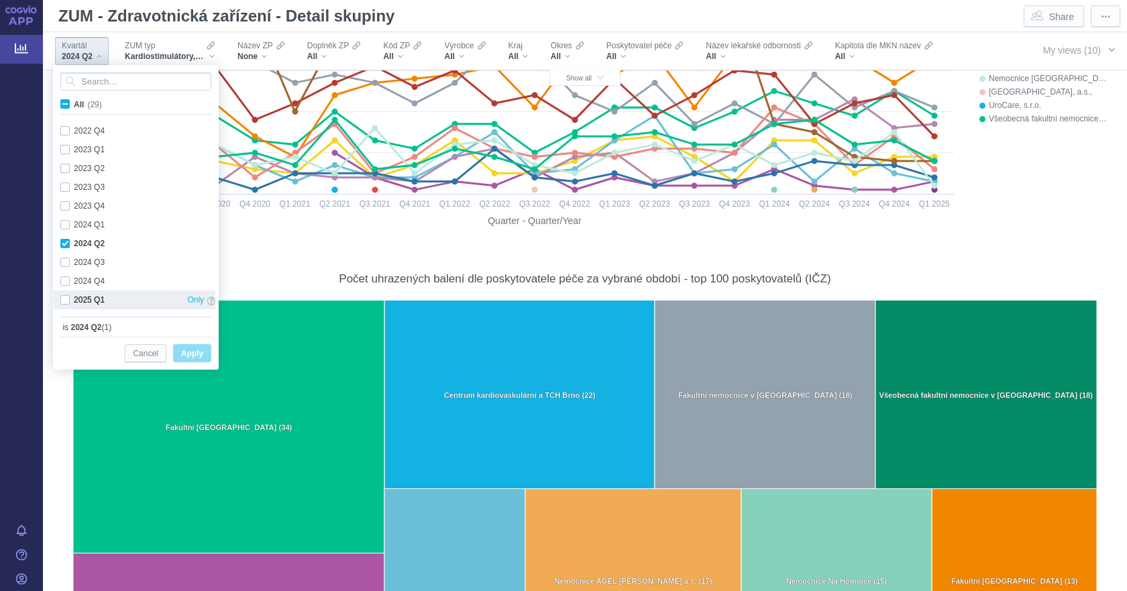
click at [68, 297] on div "2025 Q1 Only" at bounding box center [138, 299] width 168 height 19
checkbox input "true"
click at [68, 241] on div "2024 Q2 Only" at bounding box center [138, 243] width 168 height 19
checkbox input "false"
click at [198, 357] on span "Apply" at bounding box center [192, 353] width 22 height 17
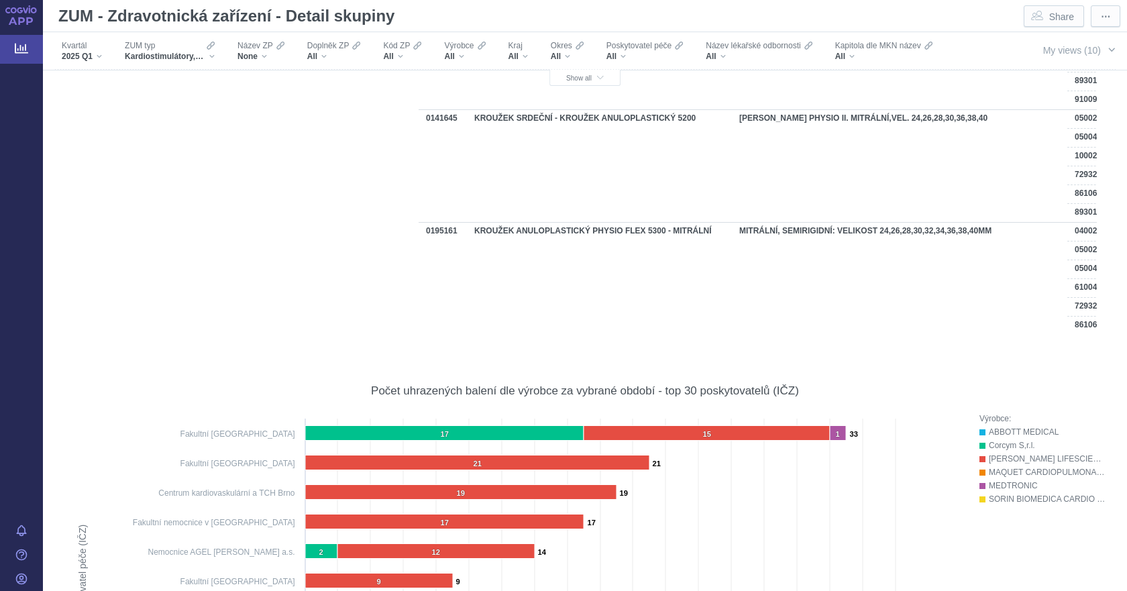
scroll to position [2555, 0]
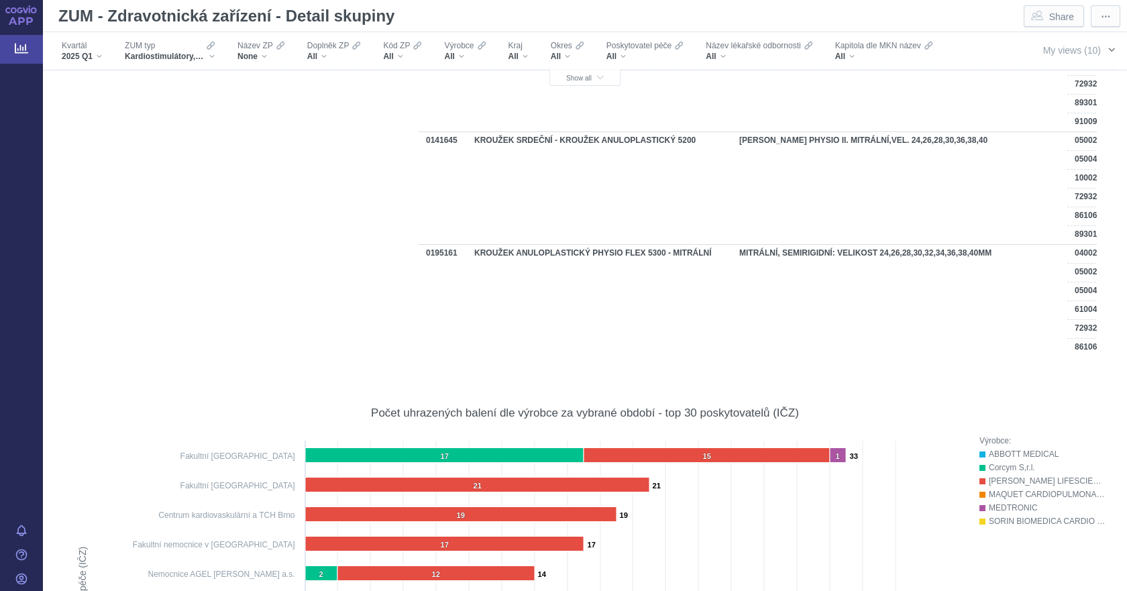
click at [1060, 47] on span "My views (10)" at bounding box center [1072, 50] width 58 height 11
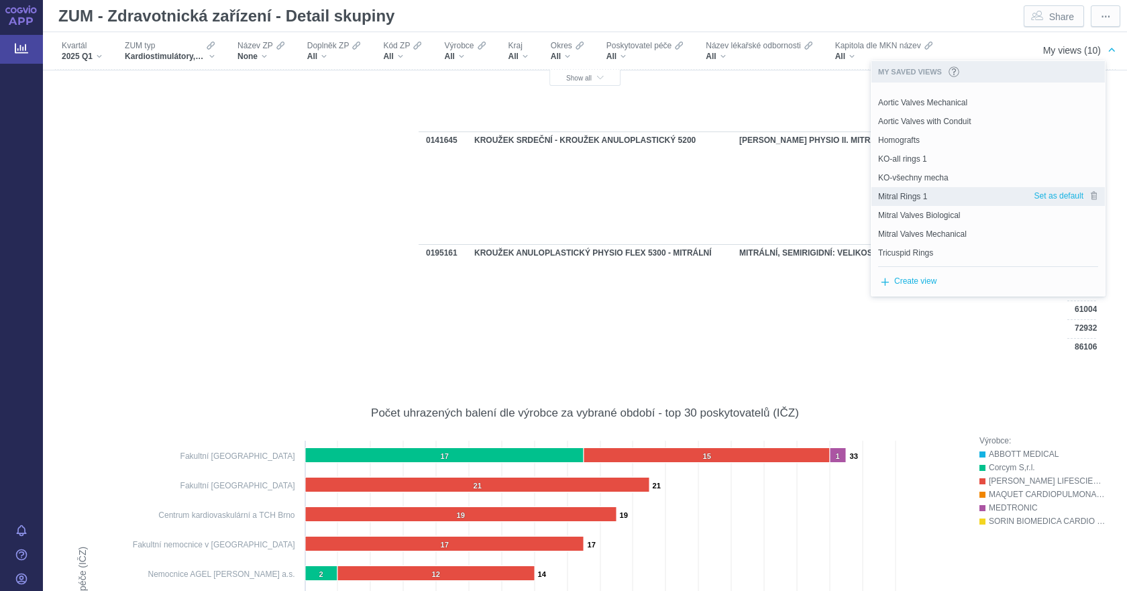
scroll to position [17, 0]
click at [921, 245] on span "Tricuspid Rings" at bounding box center [905, 250] width 55 height 12
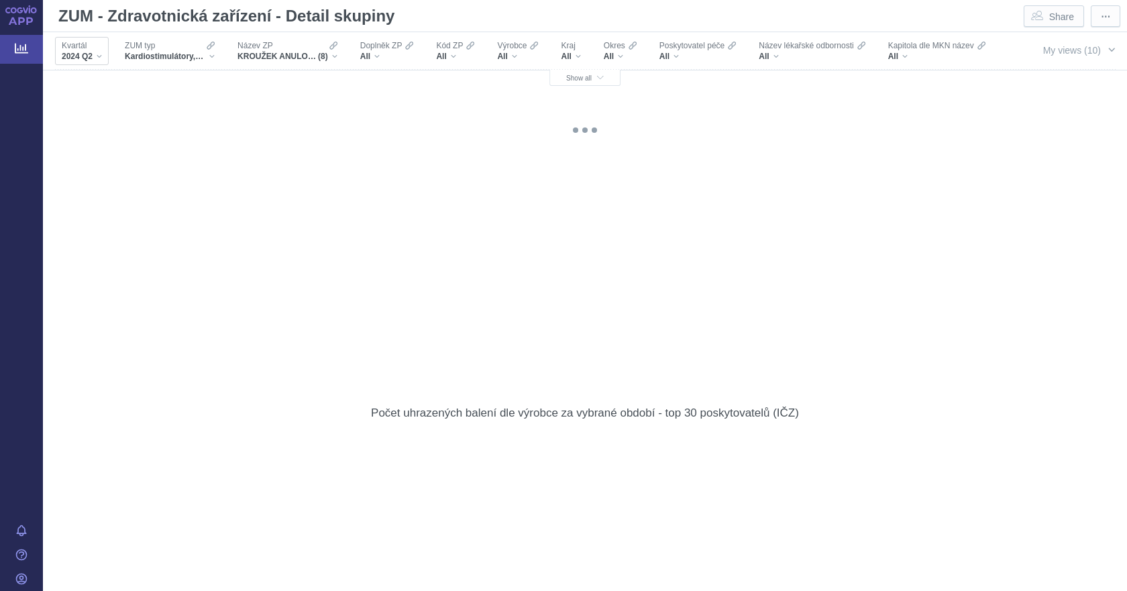
click at [101, 55] on div "2024 Q2" at bounding box center [82, 56] width 40 height 11
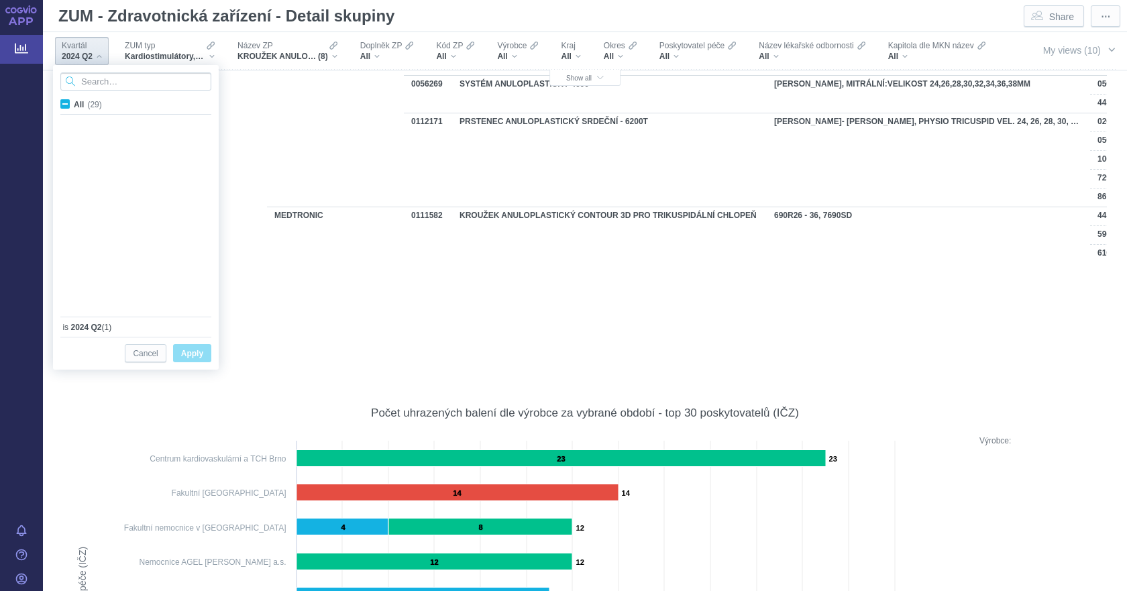
scroll to position [357, 0]
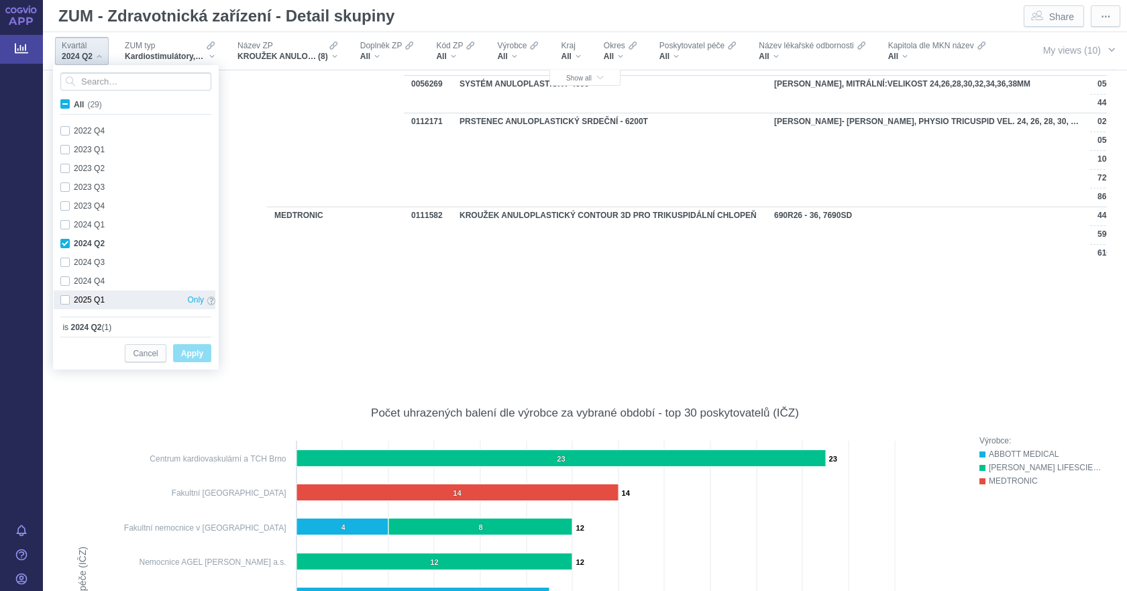
click at [66, 304] on div "2025 Q1 Only" at bounding box center [138, 299] width 168 height 19
checkbox input "true"
click at [68, 242] on div "2024 Q2 Only" at bounding box center [138, 243] width 168 height 19
checkbox input "false"
click at [199, 353] on span "Apply" at bounding box center [192, 353] width 22 height 17
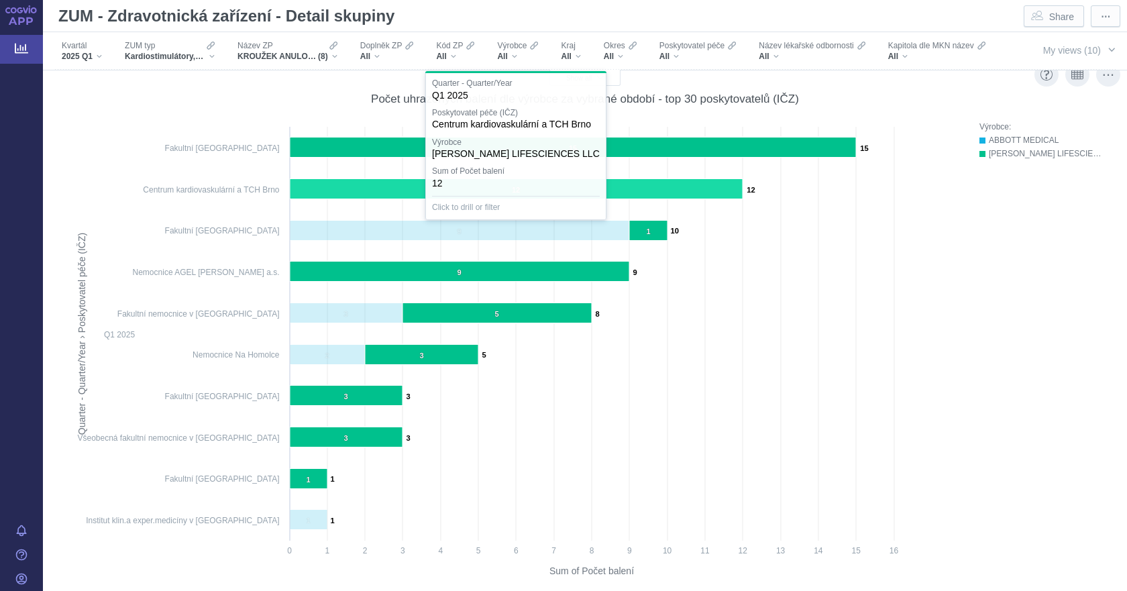
scroll to position [2891, 0]
